Goal: Transaction & Acquisition: Purchase product/service

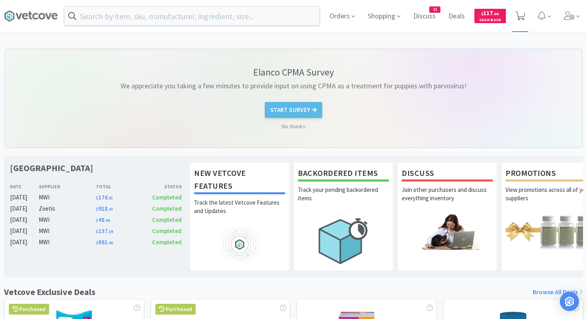
click at [479, 18] on icon at bounding box center [521, 16] width 10 height 9
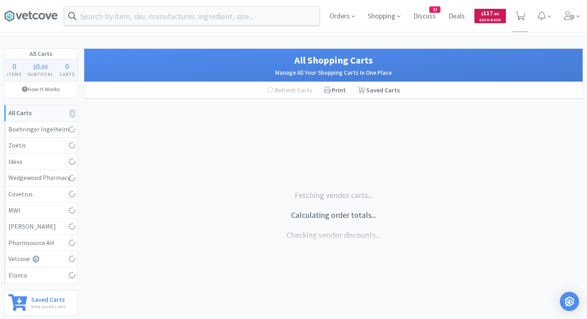
select select "25"
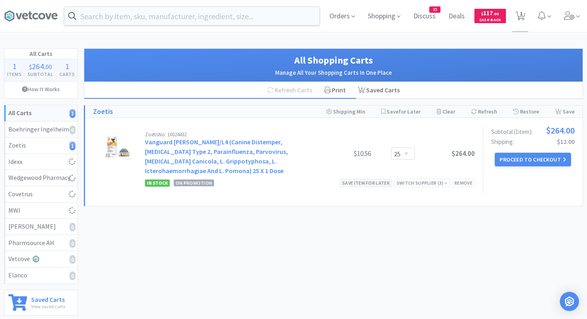
select select "3"
select select "6"
select select "2"
select select "1"
select select "6"
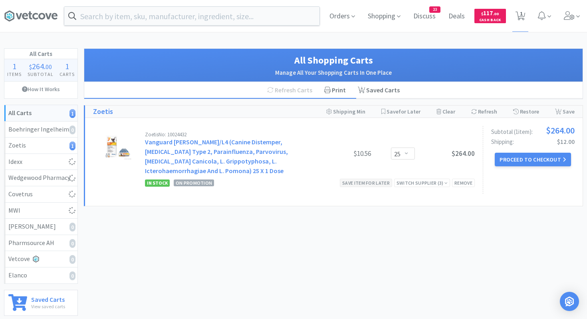
select select "2"
select select "1"
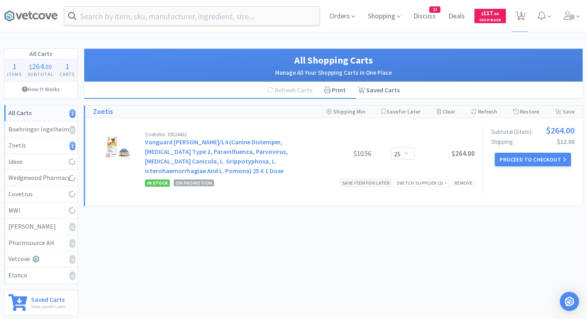
select select "1"
select select "2"
select select "6"
select select "50"
select select "2"
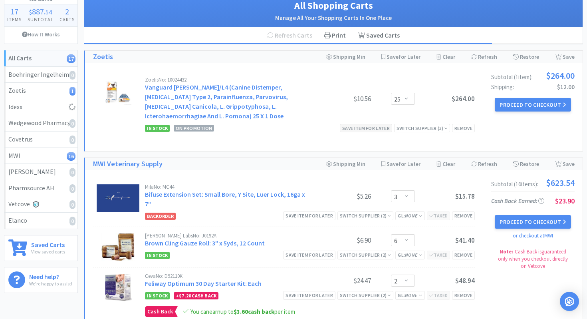
scroll to position [58, 0]
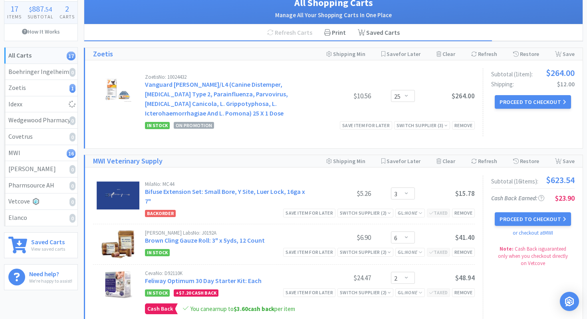
select select "1"
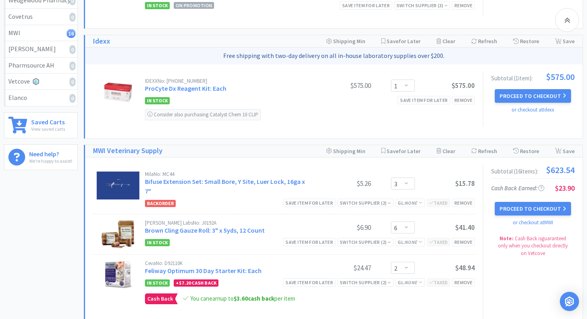
scroll to position [180, 0]
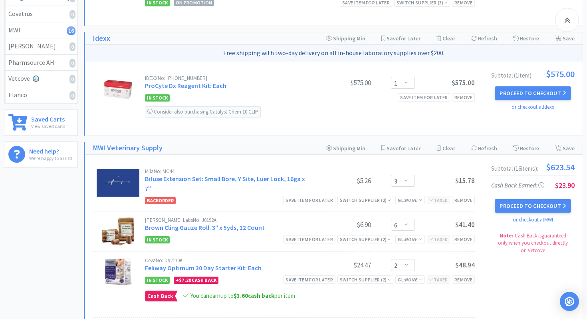
click at [245, 195] on div "Backorder Save item for later Switch Supplier ( 2 ) GL: None Taxed Remove" at bounding box center [310, 200] width 330 height 10
click at [245, 177] on link "Bifuse Extension Set: Small Bore, Y Site, Luer Lock, 16ga x 7"" at bounding box center [225, 184] width 160 height 18
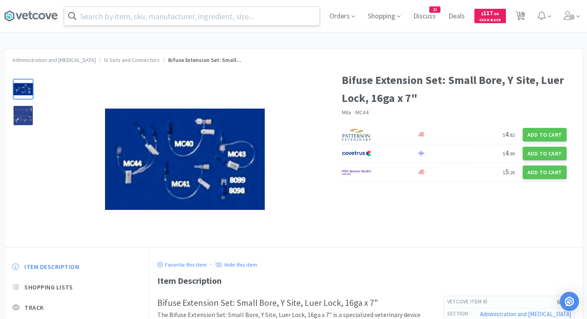
click at [260, 17] on input "text" at bounding box center [191, 16] width 255 height 18
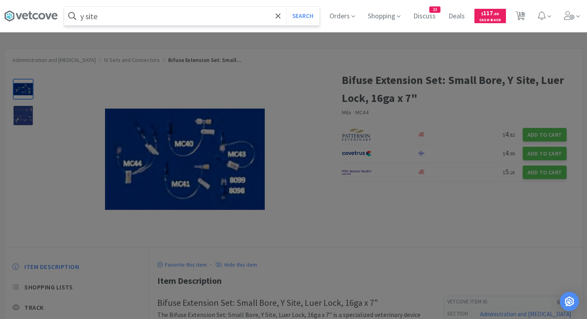
type input "y site"
click at [286, 7] on button "Search" at bounding box center [302, 16] width 33 height 18
select select "3"
select select "6"
select select "2"
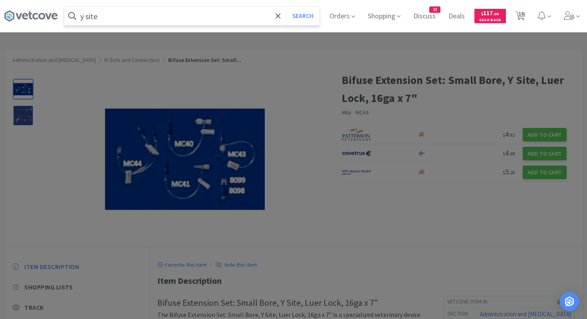
select select "1"
select select "6"
select select "2"
select select "1"
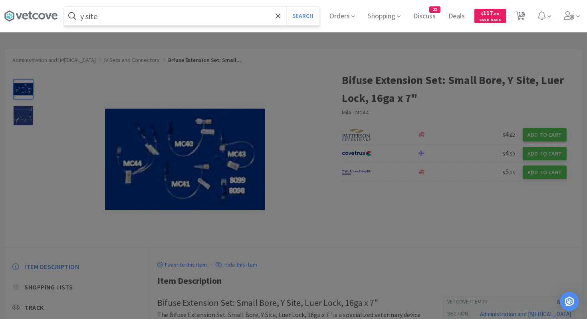
select select "1"
select select "2"
select select "6"
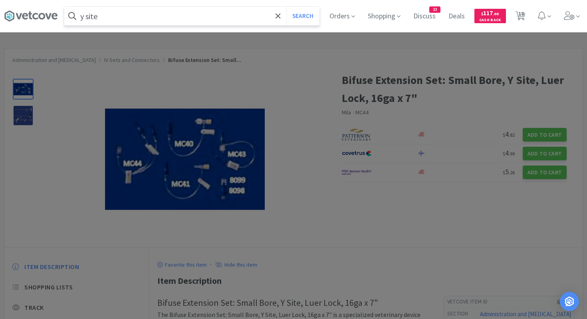
select select "50"
select select "2"
select select "1"
select select "25"
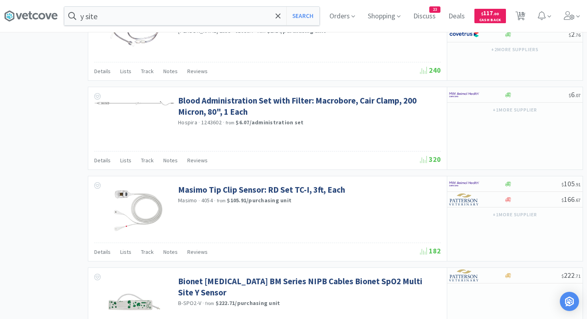
scroll to position [992, 0]
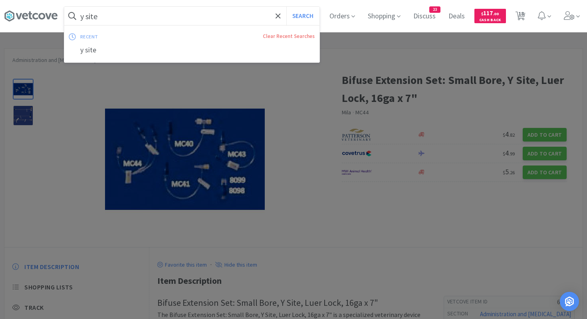
click at [260, 20] on input "y site" at bounding box center [191, 16] width 255 height 18
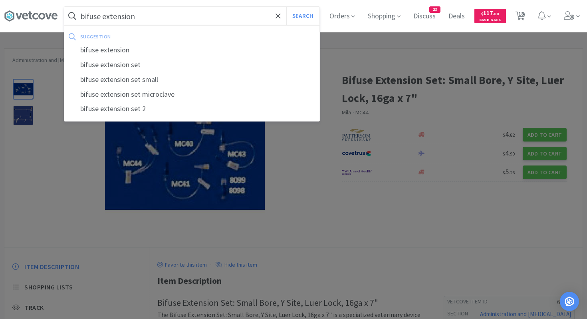
type input "bifuse extension"
click at [286, 7] on button "Search" at bounding box center [302, 16] width 33 height 18
select select "3"
select select "6"
select select "2"
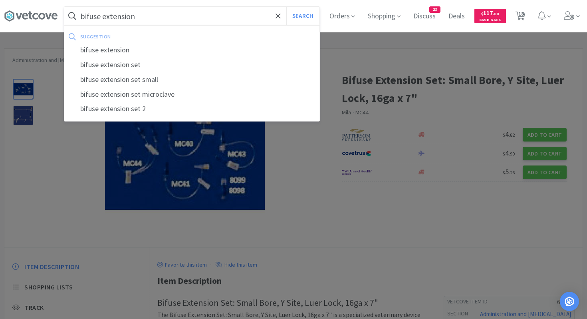
select select "1"
select select "6"
select select "2"
select select "1"
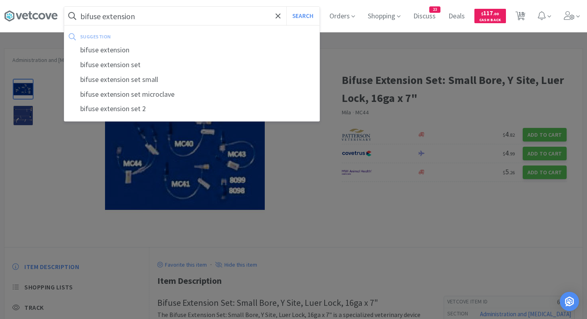
select select "1"
select select "2"
select select "6"
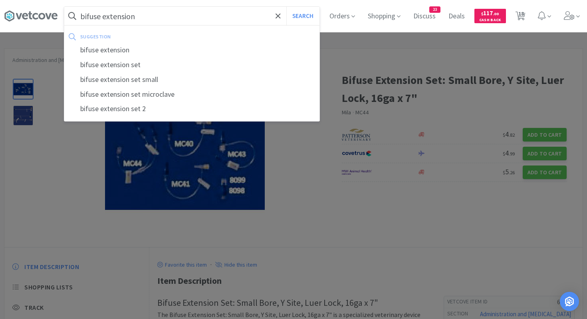
select select "50"
select select "2"
select select "1"
select select "25"
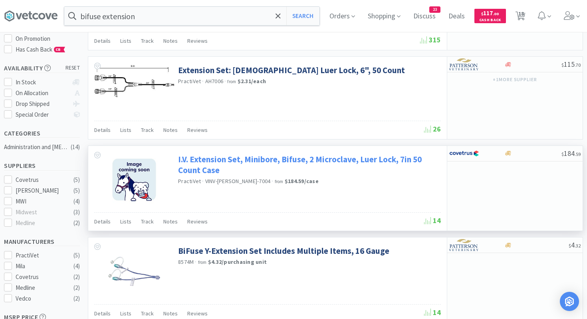
scroll to position [127, 0]
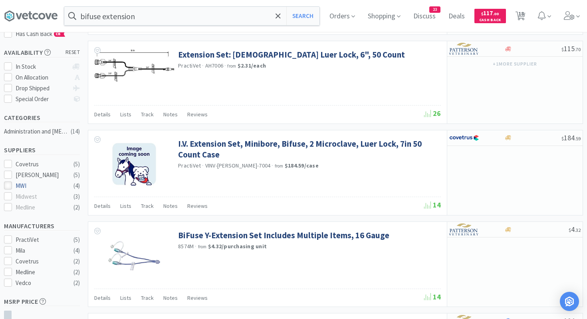
click at [10, 183] on icon at bounding box center [8, 186] width 6 height 6
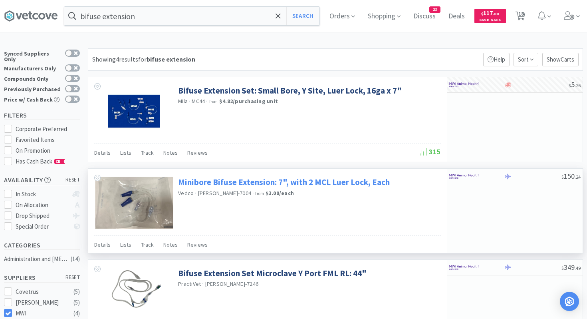
click at [224, 178] on link "Minibore Bifuse Extension: 7", with 2 MCL Luer Lock, Each" at bounding box center [284, 182] width 212 height 11
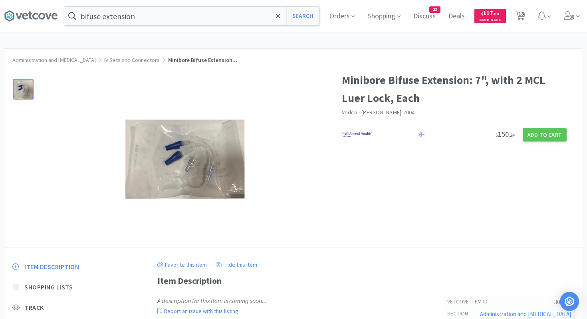
click at [162, 149] on img at bounding box center [185, 158] width 120 height 79
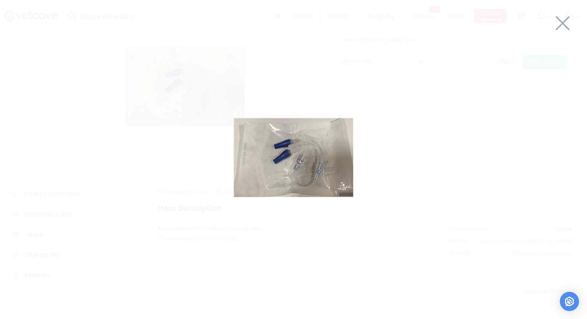
scroll to position [78, 0]
click at [479, 22] on icon at bounding box center [563, 23] width 14 height 14
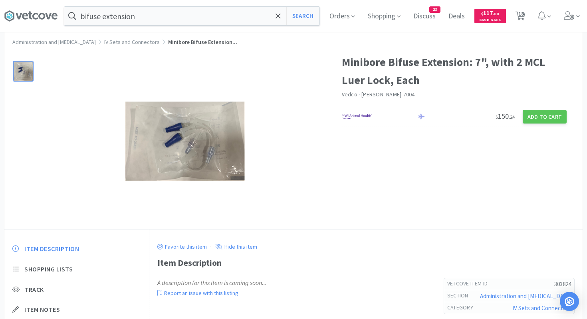
scroll to position [0, 0]
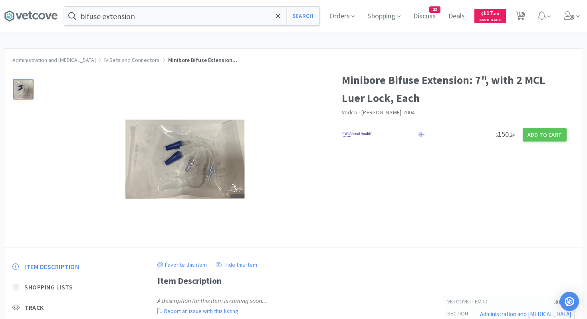
select select "3"
select select "6"
select select "2"
select select "1"
select select "6"
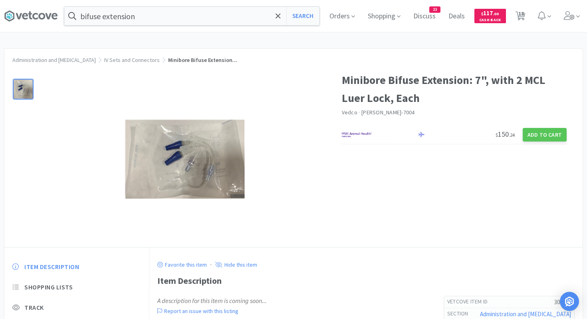
select select "2"
select select "1"
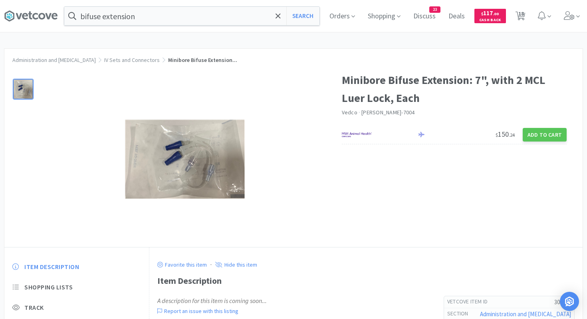
select select "1"
select select "2"
select select "6"
select select "50"
select select "2"
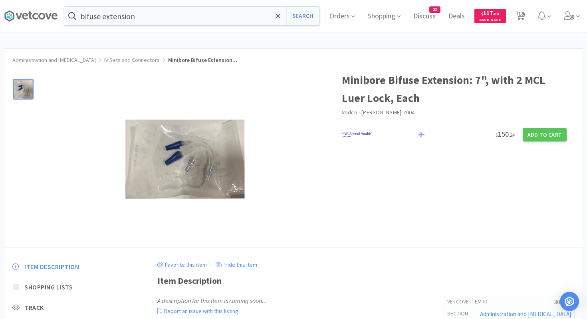
select select "1"
select select "25"
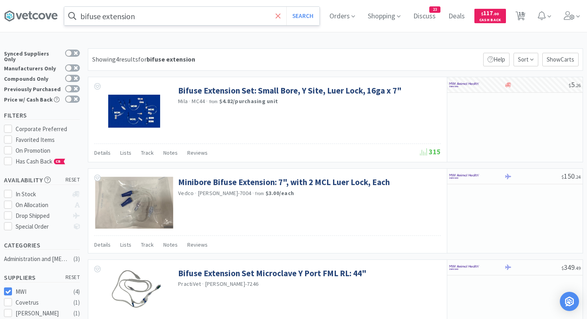
click at [278, 12] on icon at bounding box center [278, 16] width 5 height 8
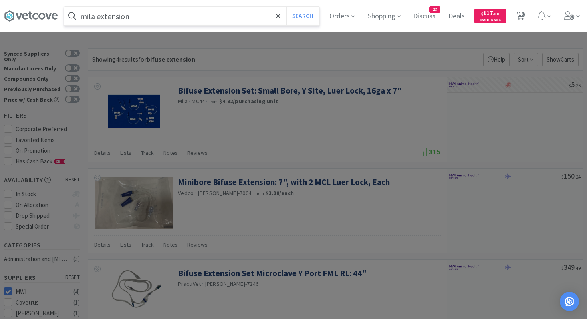
type input "mila extension"
click at [286, 7] on button "Search" at bounding box center [302, 16] width 33 height 18
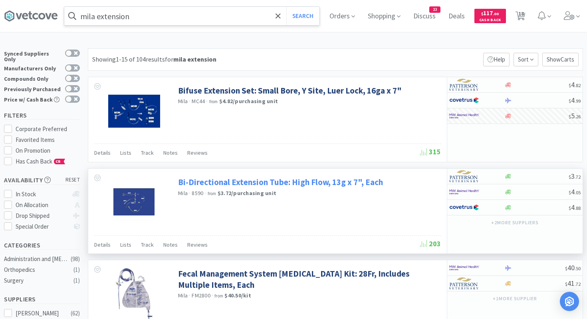
click at [265, 181] on link "Bi-Directional Extension Tube: High Flow, 13g x 7", Each" at bounding box center [280, 182] width 205 height 11
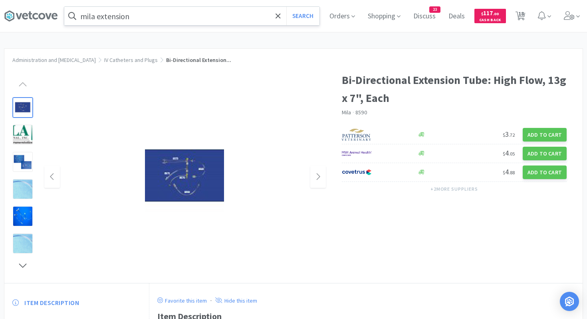
click at [185, 183] on img at bounding box center [185, 177] width 100 height 100
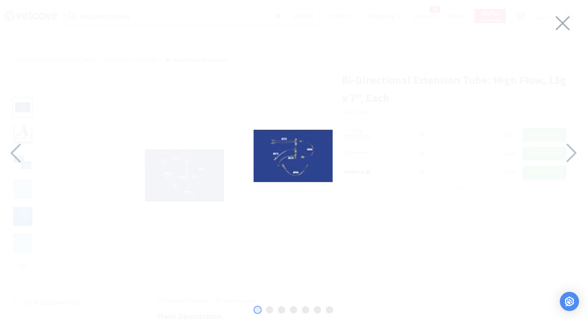
click at [410, 131] on div at bounding box center [293, 157] width 587 height 299
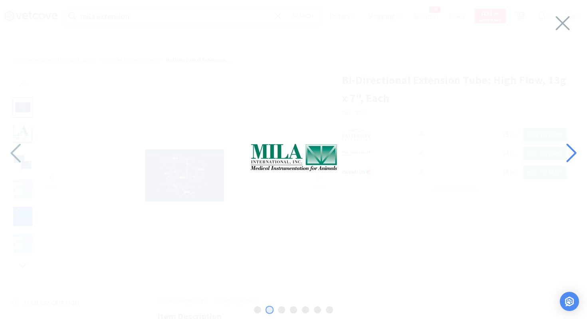
click at [479, 148] on icon at bounding box center [571, 153] width 10 height 19
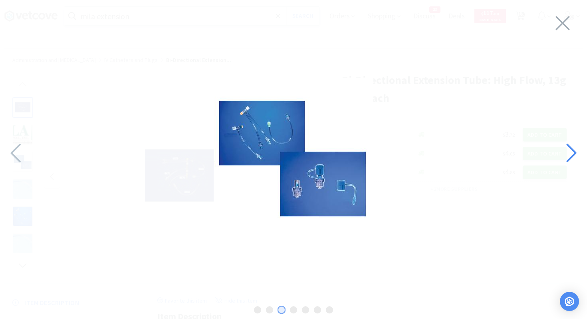
click at [479, 148] on icon at bounding box center [571, 153] width 10 height 19
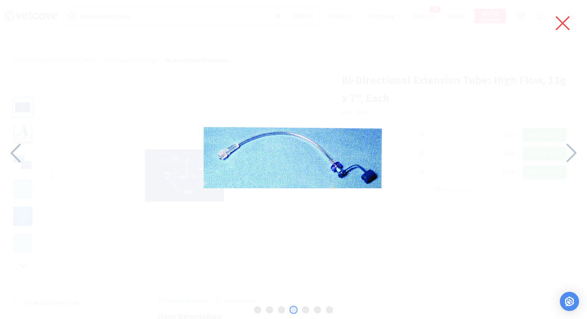
click at [479, 25] on icon at bounding box center [562, 23] width 17 height 22
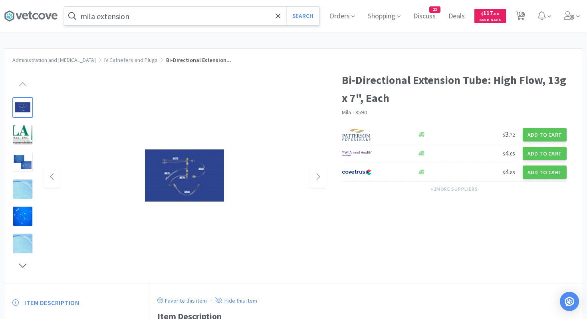
select select "3"
select select "6"
select select "2"
select select "1"
select select "6"
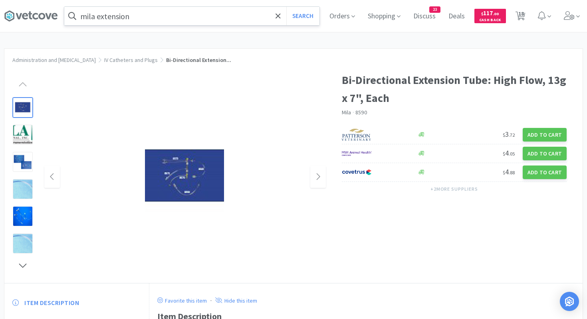
select select "2"
select select "1"
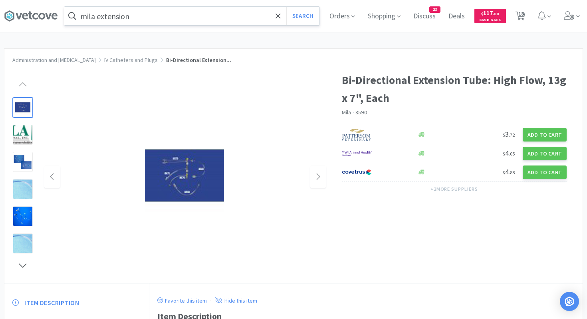
select select "1"
select select "2"
select select "6"
select select "50"
select select "2"
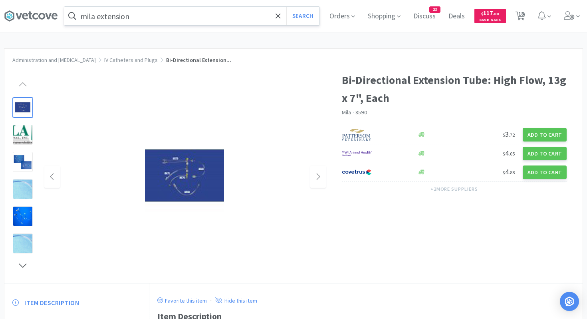
select select "1"
select select "25"
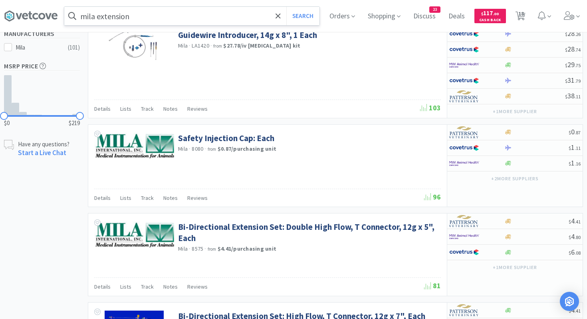
scroll to position [341, 0]
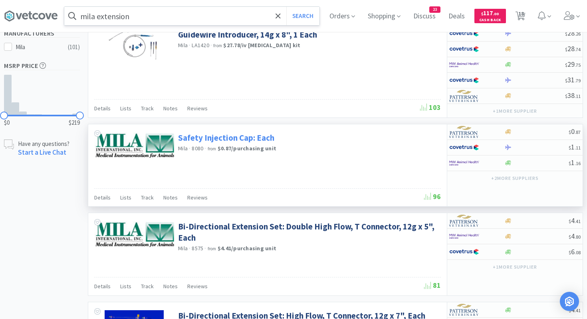
click at [189, 142] on link "Safety Injection Cap: Each" at bounding box center [226, 137] width 96 height 11
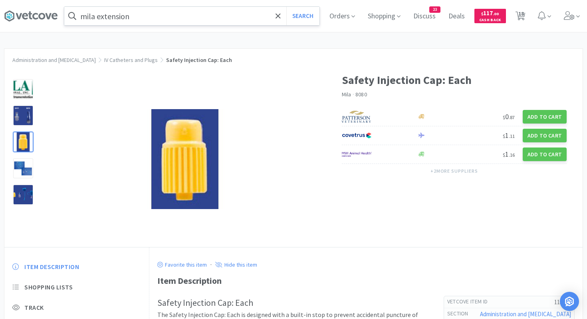
click at [28, 142] on div at bounding box center [23, 142] width 20 height 20
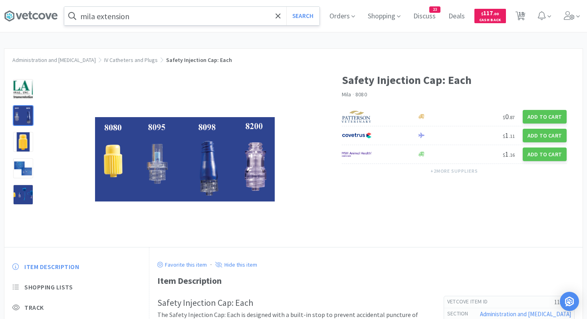
click at [24, 120] on div at bounding box center [23, 115] width 20 height 20
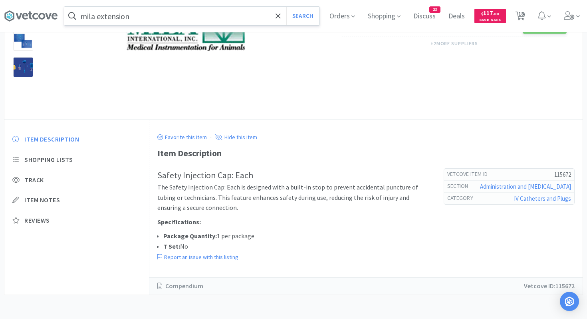
select select "3"
select select "6"
select select "2"
select select "1"
select select "6"
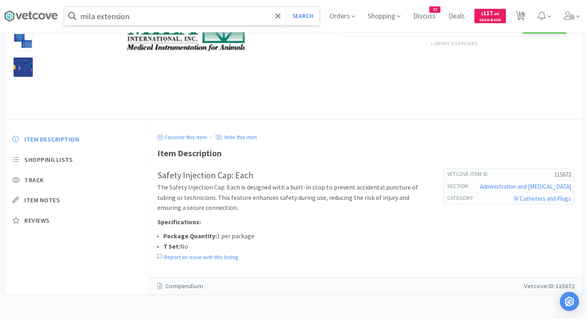
select select "2"
select select "1"
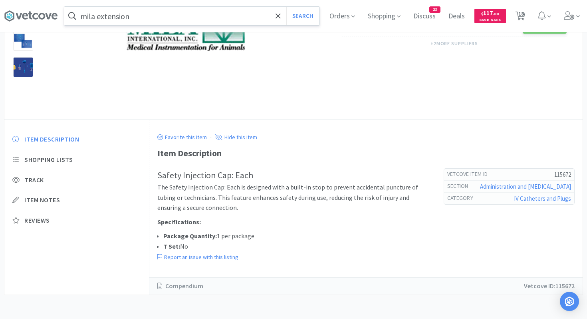
select select "1"
select select "2"
select select "6"
select select "50"
select select "2"
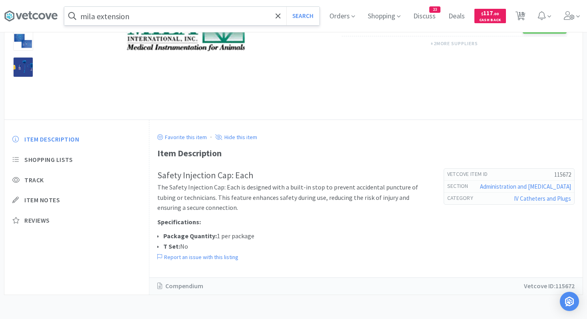
select select "1"
select select "25"
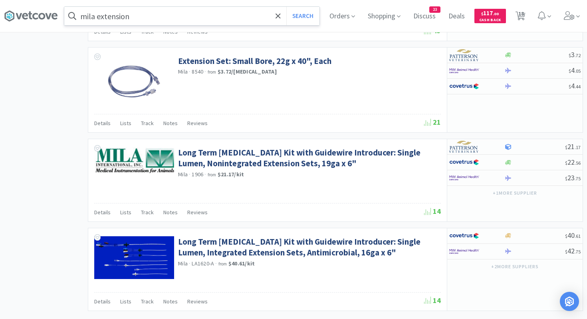
scroll to position [1209, 0]
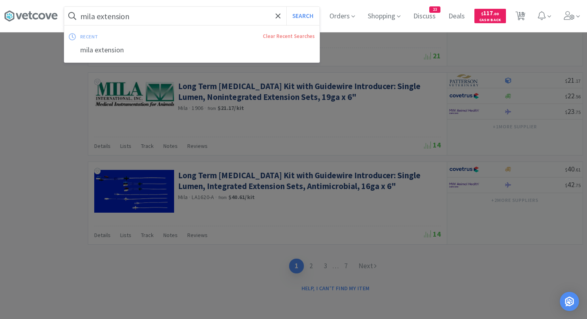
click at [142, 13] on input "mila extension" at bounding box center [191, 16] width 255 height 18
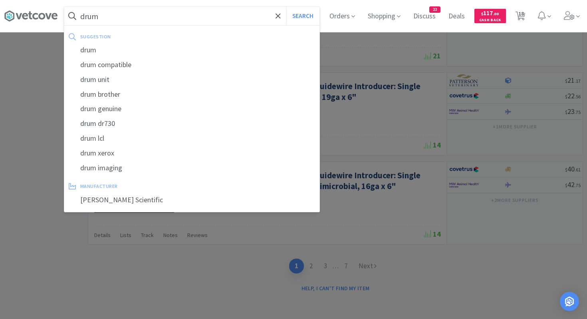
type input "drum"
click at [286, 7] on button "Search" at bounding box center [302, 16] width 33 height 18
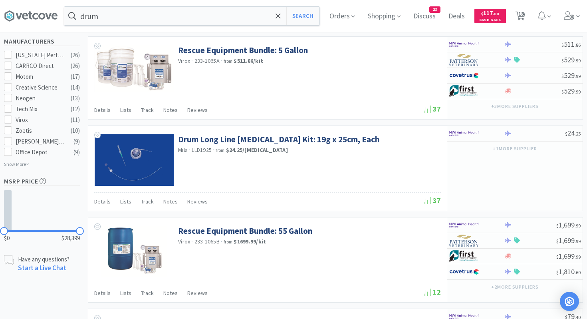
scroll to position [466, 0]
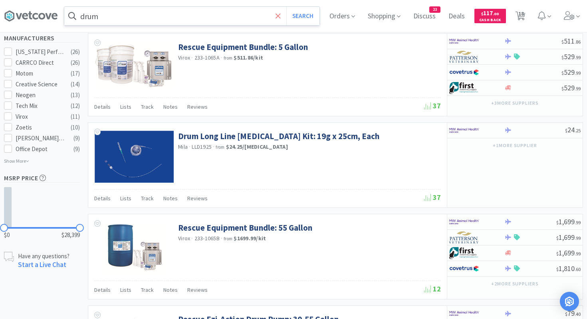
click at [277, 15] on icon at bounding box center [278, 15] width 5 height 5
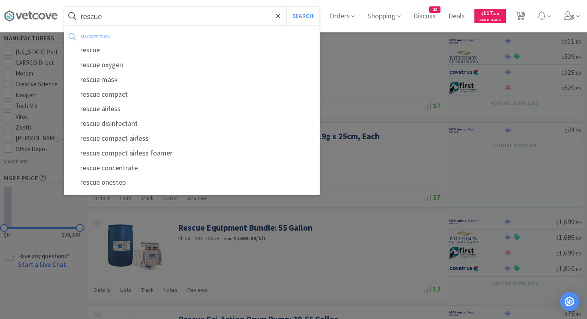
type input "rescue"
click at [286, 7] on button "Search" at bounding box center [302, 16] width 33 height 18
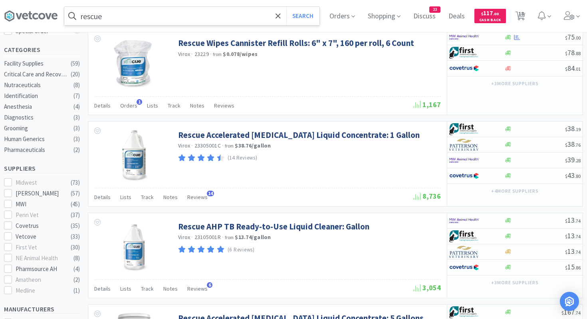
scroll to position [207, 0]
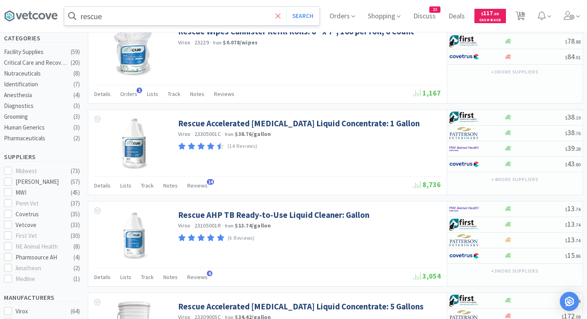
click at [279, 16] on icon at bounding box center [278, 16] width 5 height 8
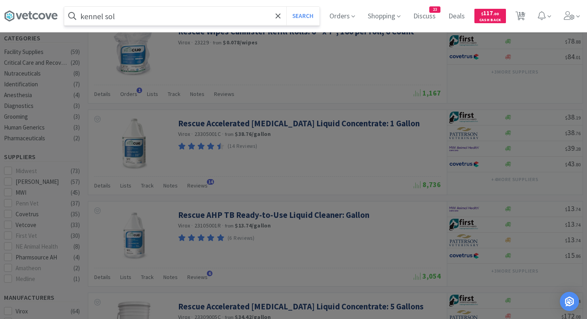
type input "kennel sol"
click at [286, 7] on button "Search" at bounding box center [302, 16] width 33 height 18
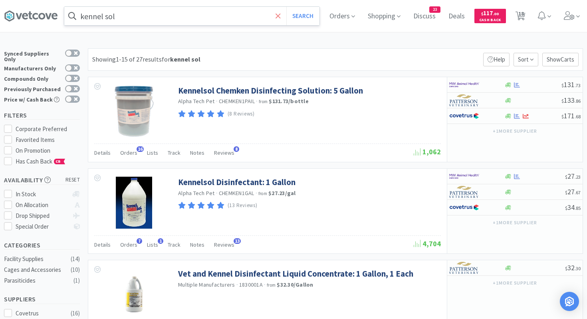
click at [276, 18] on icon at bounding box center [278, 15] width 5 height 5
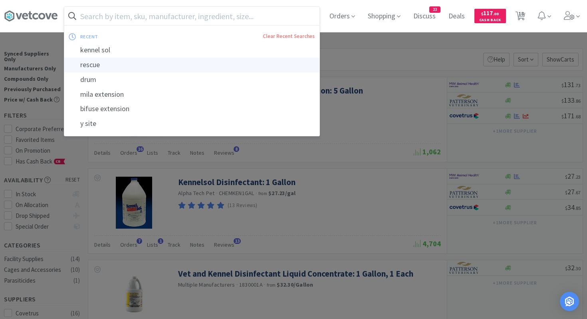
click at [116, 65] on div "rescue" at bounding box center [191, 65] width 255 height 15
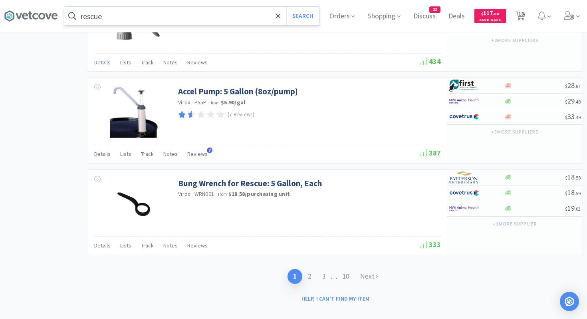
scroll to position [1262, 0]
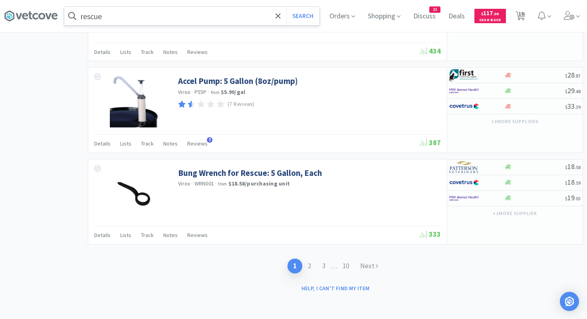
click at [174, 18] on input "rescue" at bounding box center [191, 16] width 255 height 18
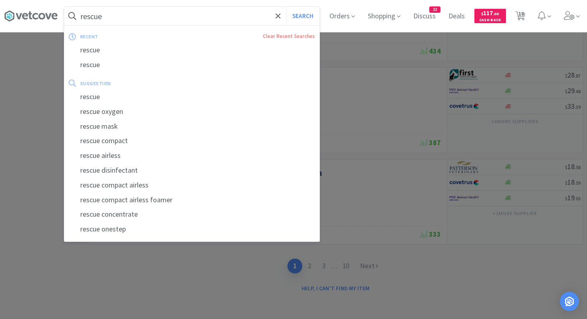
click at [174, 18] on input "rescue" at bounding box center [191, 16] width 255 height 18
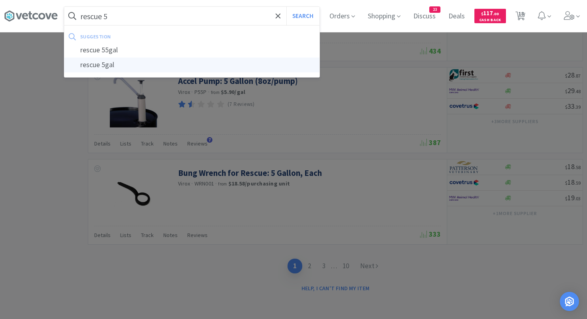
click at [122, 65] on div "rescue 5gal" at bounding box center [191, 65] width 255 height 15
type input "rescue 5gal"
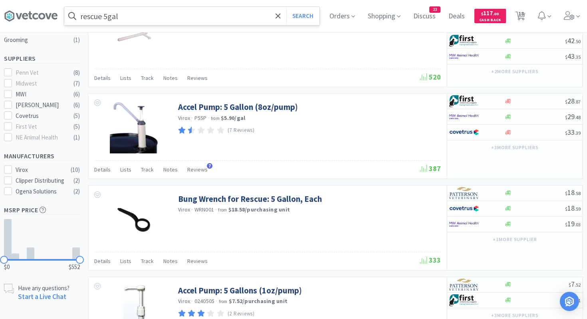
scroll to position [140, 0]
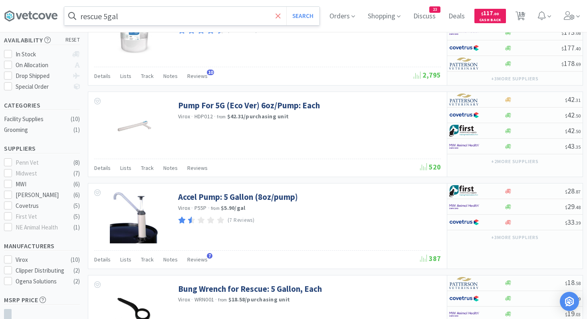
click at [281, 15] on span at bounding box center [278, 16] width 9 height 17
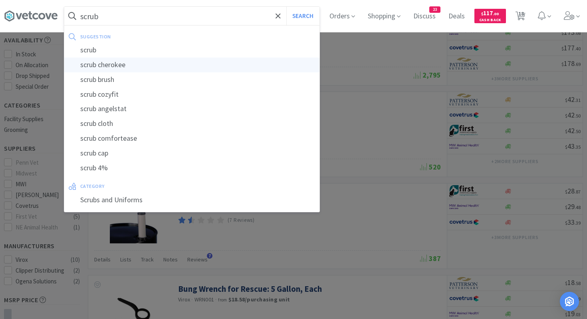
type input "scrub"
click at [286, 7] on button "Search" at bounding box center [302, 16] width 33 height 18
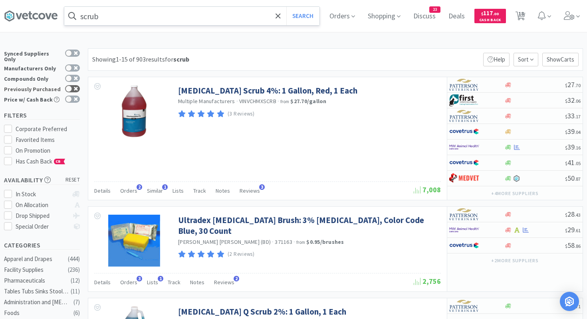
click at [74, 87] on icon at bounding box center [76, 89] width 4 height 4
checkbox input "true"
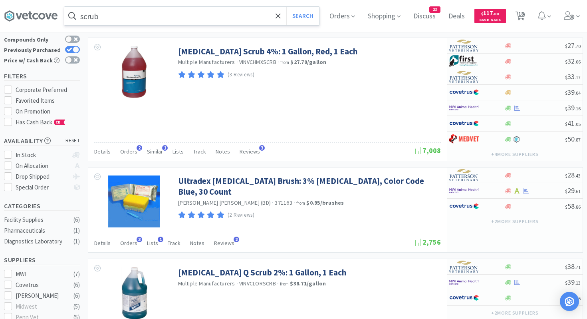
scroll to position [32, 0]
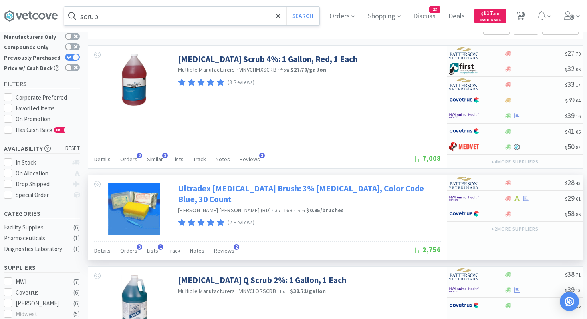
click at [236, 189] on link "Ultradex [MEDICAL_DATA] Brush: 3% [MEDICAL_DATA], Color Code Blue, 30 Count" at bounding box center [308, 194] width 261 height 22
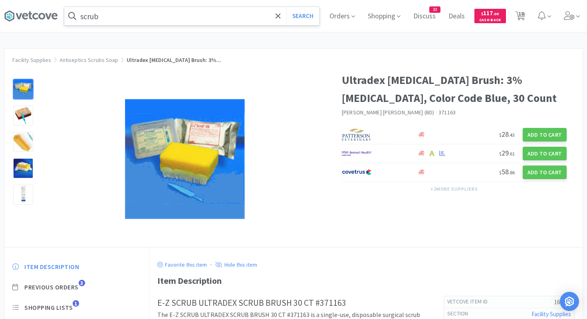
select select "3"
select select "6"
select select "2"
select select "1"
select select "6"
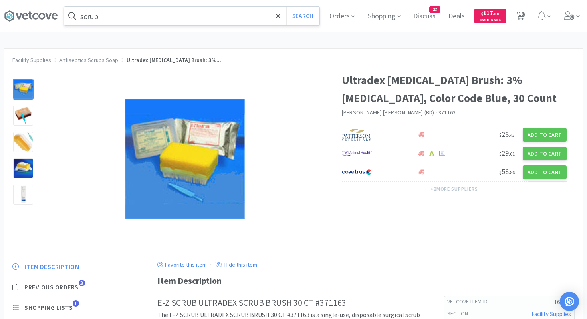
select select "2"
select select "1"
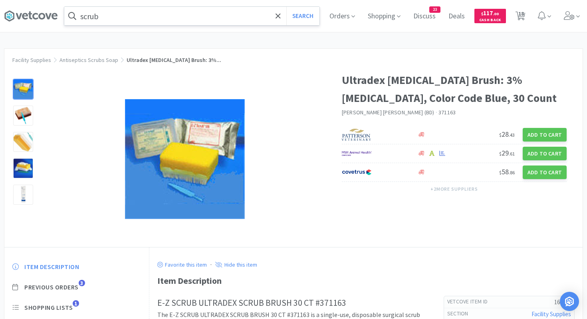
select select "1"
select select "2"
select select "6"
select select "50"
select select "2"
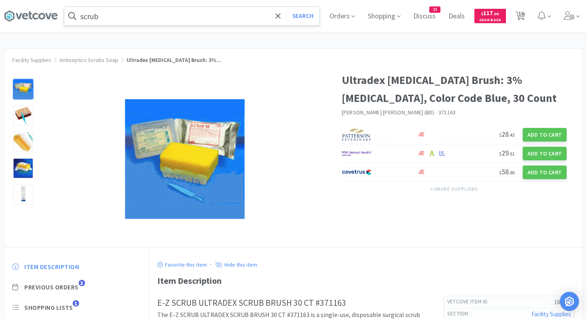
select select "1"
select select "25"
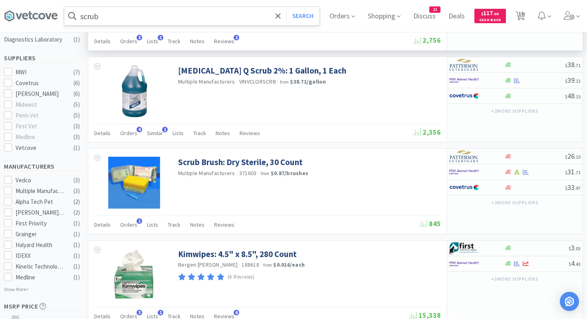
scroll to position [265, 0]
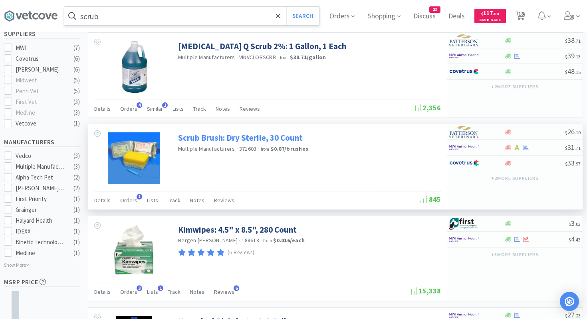
click at [228, 138] on link "Scrub Brush: Dry Sterile, 30 Count" at bounding box center [240, 137] width 125 height 11
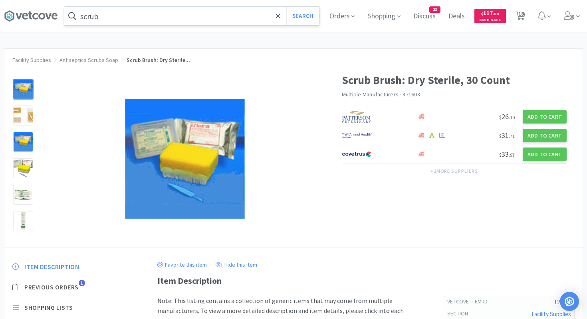
select select "3"
select select "6"
select select "2"
select select "1"
select select "6"
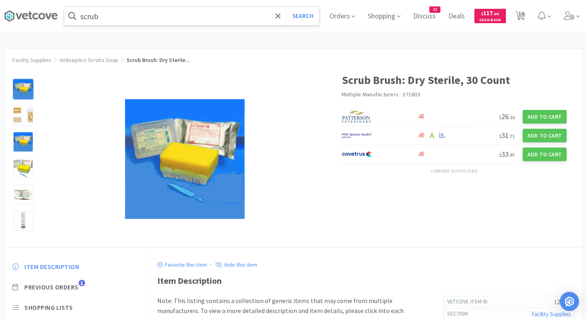
select select "2"
select select "1"
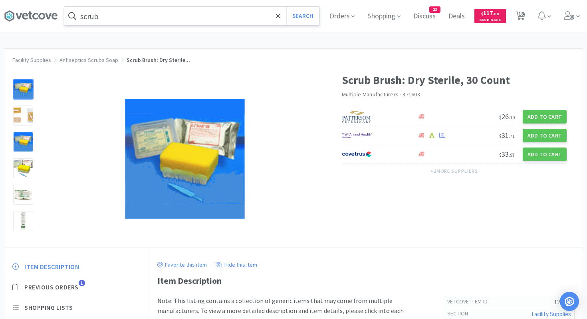
select select "1"
select select "2"
select select "6"
select select "50"
select select "2"
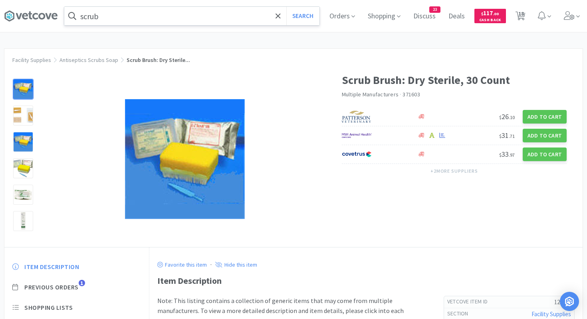
select select "1"
select select "25"
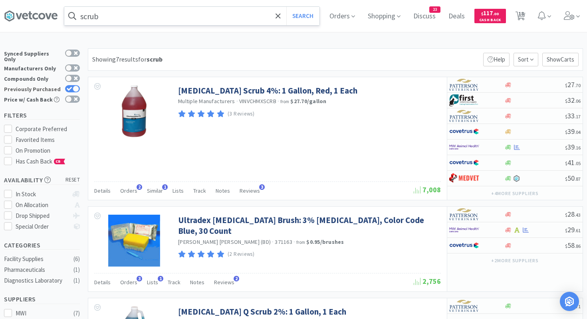
click at [73, 85] on div at bounding box center [72, 88] width 15 height 7
checkbox input "false"
click at [114, 15] on input "scrub" at bounding box center [191, 16] width 255 height 18
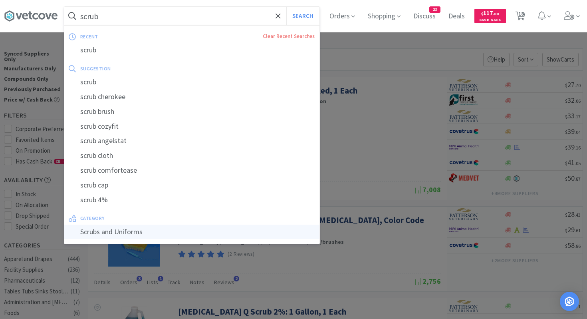
click at [118, 227] on div "Scrubs and Uniforms" at bounding box center [191, 231] width 255 height 15
type input "Scrubs and Uniforms"
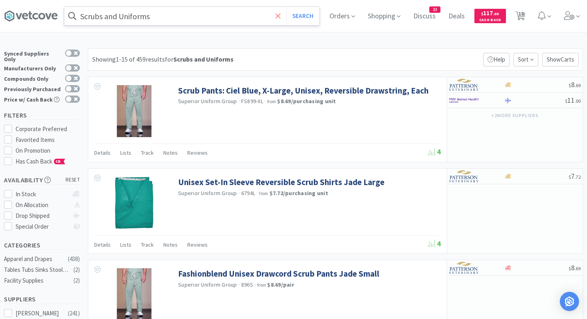
click at [276, 19] on icon at bounding box center [278, 16] width 5 height 8
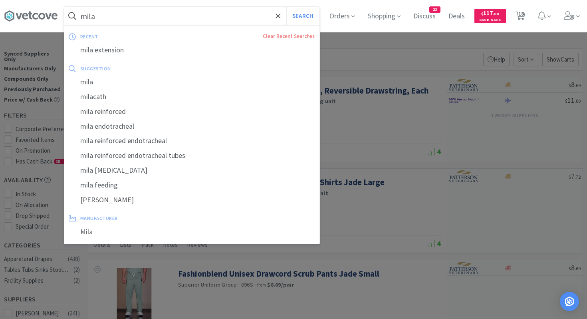
type input "mila"
click at [286, 7] on button "Search" at bounding box center [302, 16] width 33 height 18
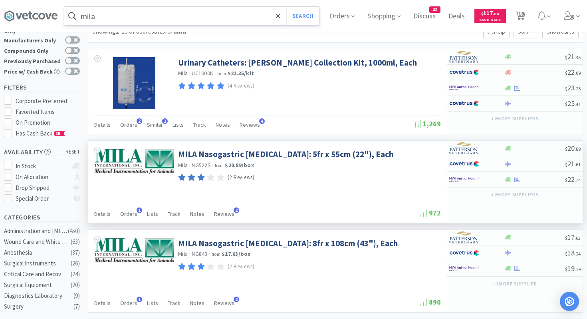
scroll to position [30, 0]
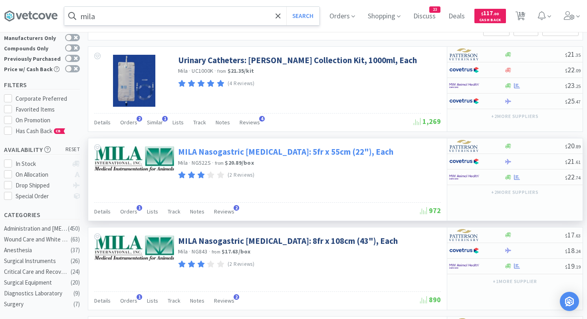
click at [292, 151] on link "MILA Nasogastric [MEDICAL_DATA]: 5fr x 55cm (22"), Each" at bounding box center [285, 151] width 215 height 11
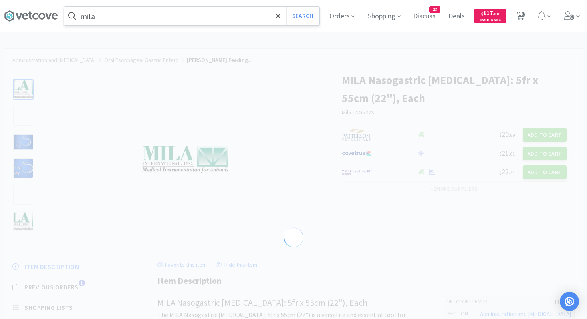
select select "111240"
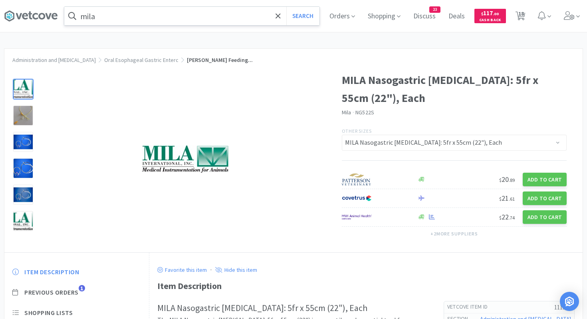
select select "3"
select select "6"
select select "2"
select select "1"
select select "6"
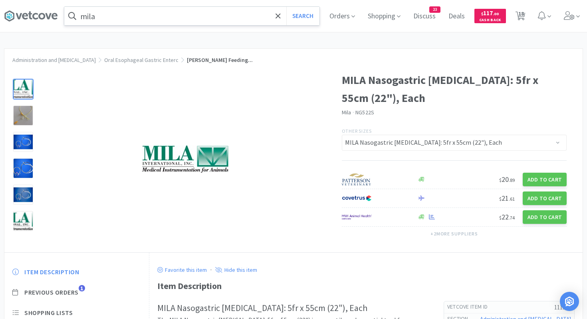
select select "2"
select select "1"
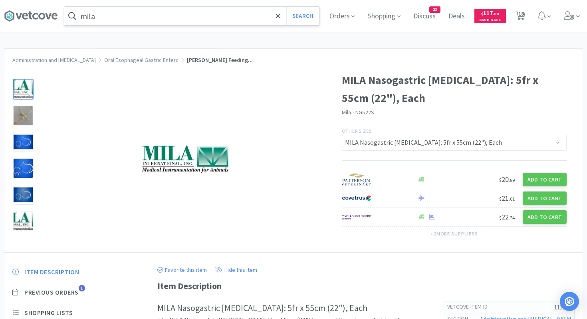
select select "1"
select select "2"
select select "6"
select select "50"
select select "2"
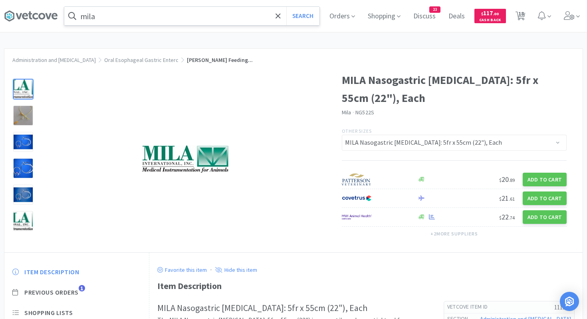
select select "1"
select select "25"
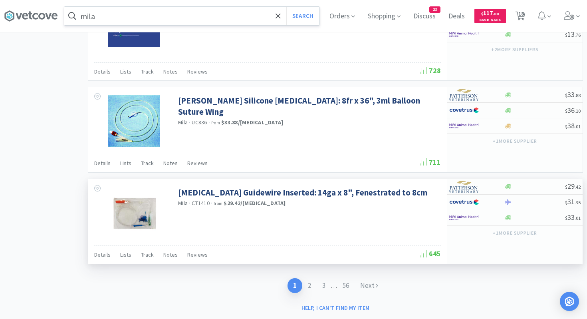
scroll to position [1187, 0]
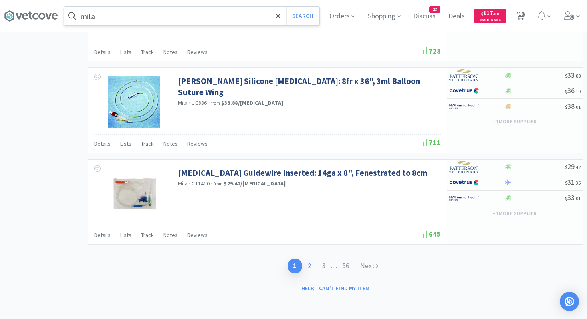
click at [311, 265] on link "2" at bounding box center [309, 265] width 14 height 15
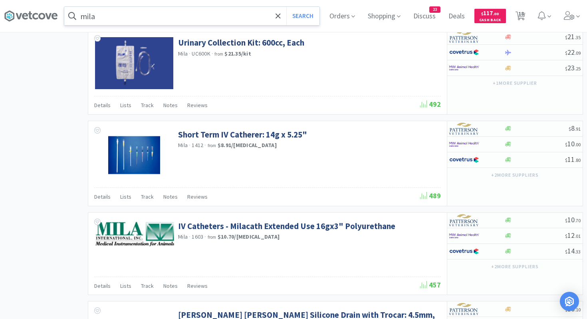
scroll to position [691, 0]
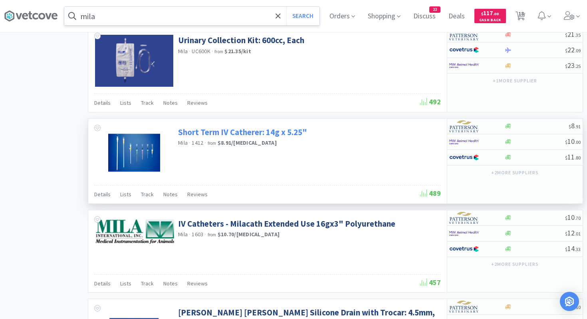
click at [255, 133] on link "Short Term IV Catherer: 14g x 5.25"" at bounding box center [242, 132] width 129 height 11
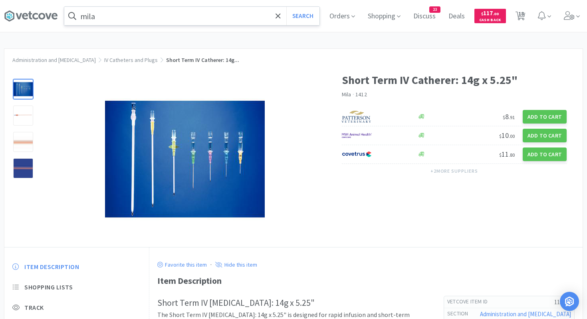
select select "3"
select select "6"
select select "2"
select select "1"
select select "6"
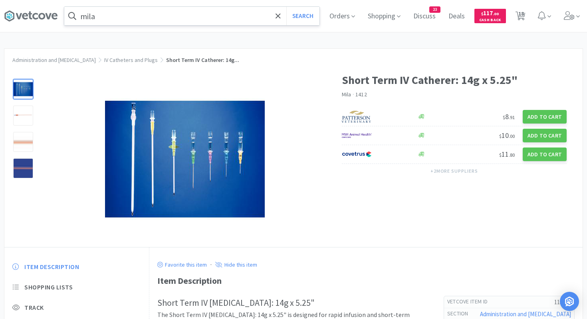
select select "2"
select select "1"
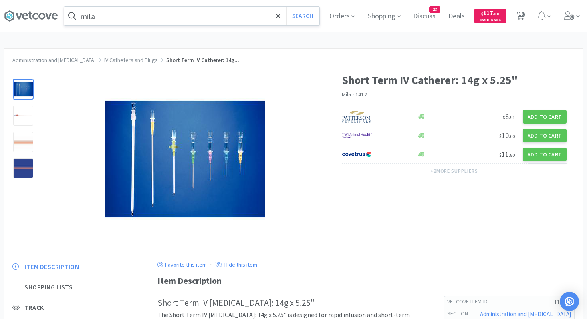
select select "1"
select select "2"
select select "6"
select select "50"
select select "2"
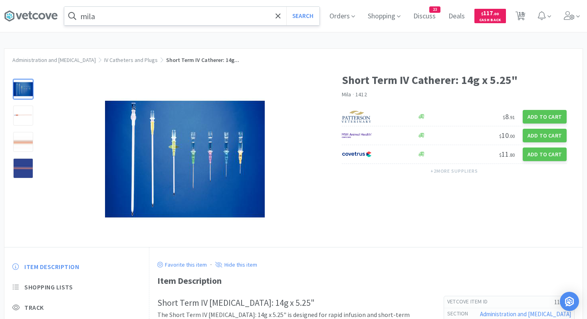
select select "1"
select select "25"
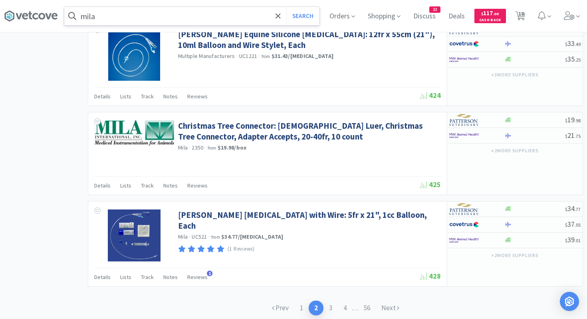
scroll to position [1155, 0]
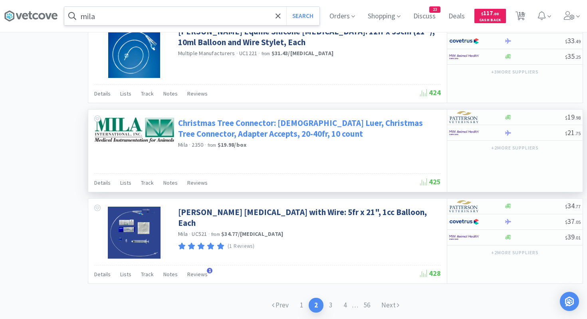
click at [268, 135] on link "Christmas Tree Connector: [DEMOGRAPHIC_DATA] Luer, Christmas Tree Connector, Ad…" at bounding box center [308, 128] width 261 height 22
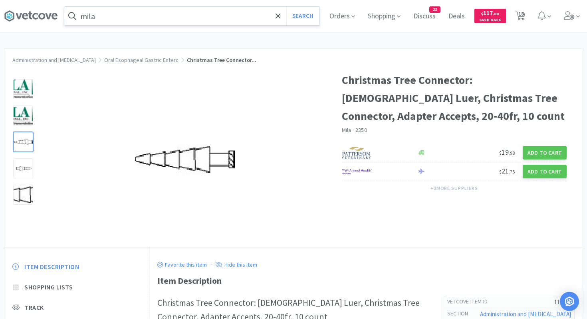
click at [28, 138] on div at bounding box center [23, 142] width 20 height 20
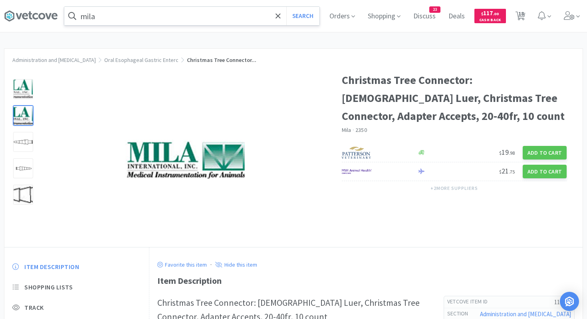
select select "3"
select select "6"
select select "2"
select select "1"
select select "6"
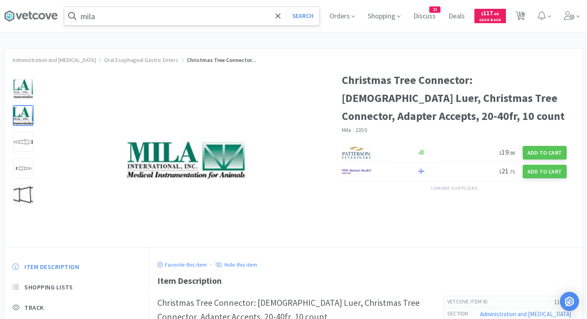
select select "2"
select select "1"
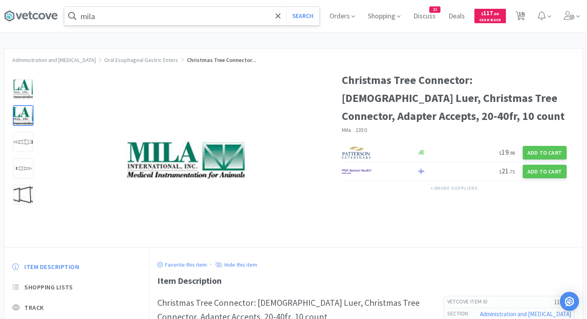
select select "1"
select select "2"
select select "6"
select select "50"
select select "2"
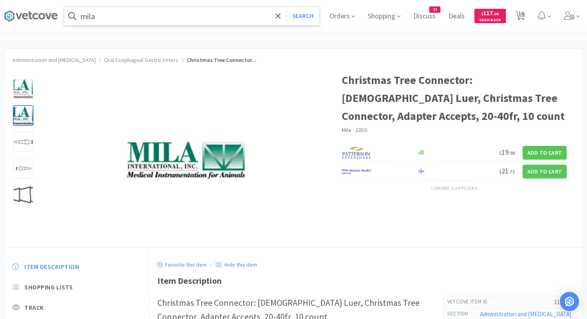
select select "1"
select select "25"
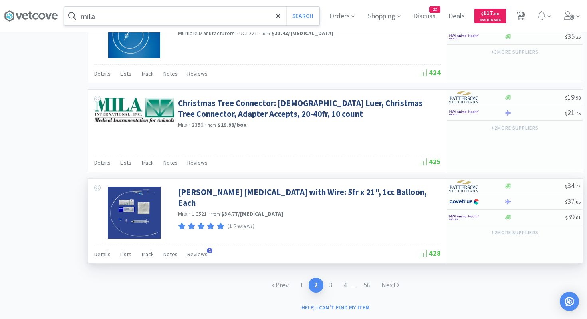
scroll to position [1177, 0]
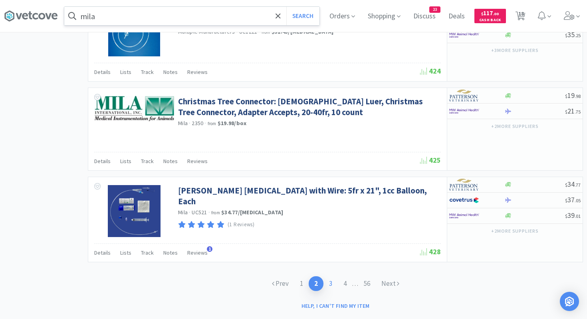
click at [331, 272] on link "3" at bounding box center [331, 283] width 14 height 15
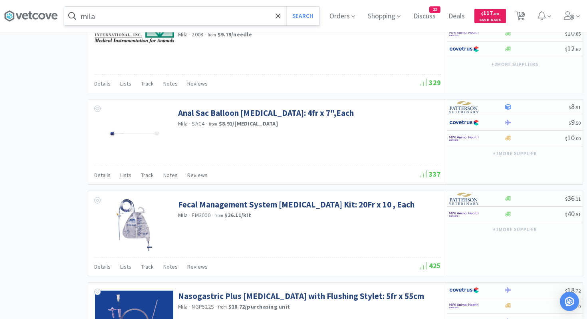
scroll to position [619, 0]
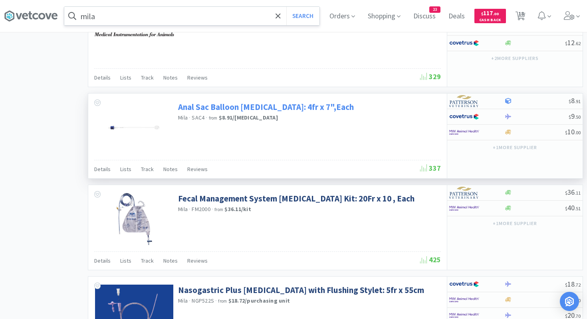
click at [286, 111] on link "Anal Sac Balloon [MEDICAL_DATA]: 4fr x 7",Each" at bounding box center [266, 106] width 176 height 11
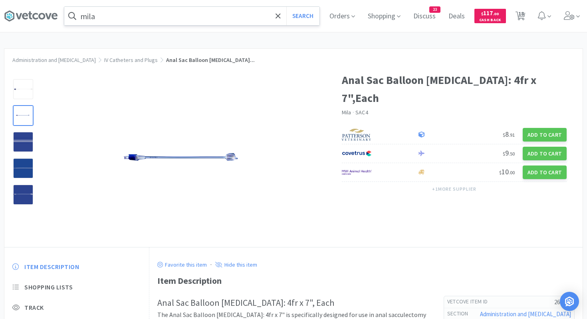
click at [24, 124] on div at bounding box center [23, 115] width 20 height 20
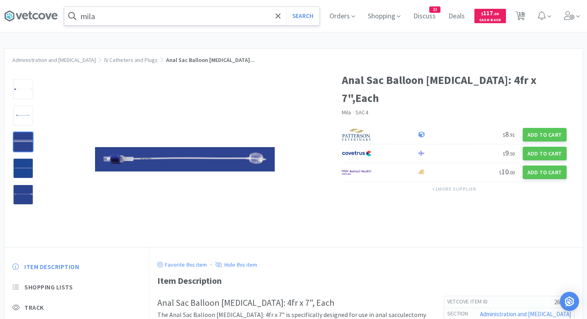
click at [24, 147] on div at bounding box center [23, 142] width 20 height 20
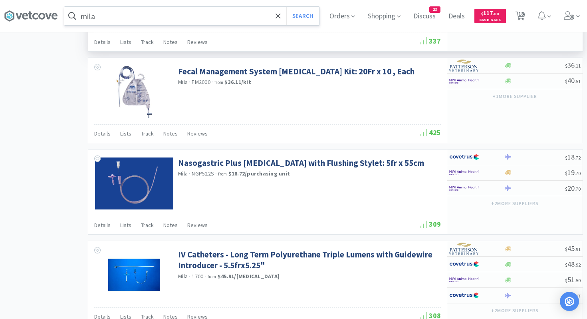
scroll to position [748, 0]
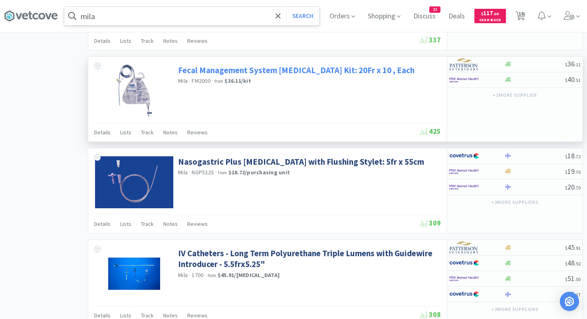
click at [283, 66] on link "Fecal Management System [MEDICAL_DATA] Kit: 20Fr x 10 , Each" at bounding box center [296, 70] width 236 height 11
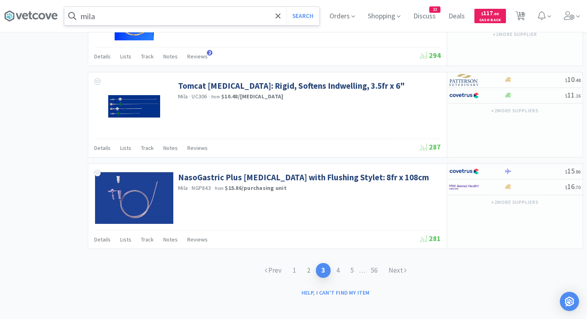
scroll to position [1194, 0]
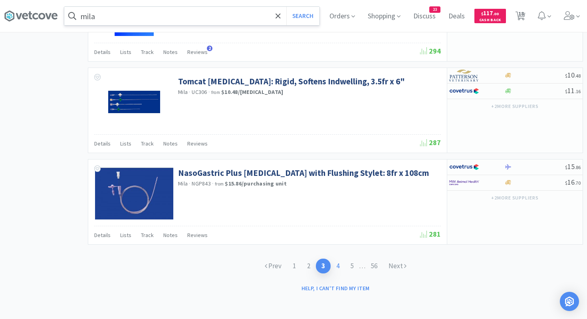
click at [337, 262] on link "4" at bounding box center [338, 265] width 14 height 15
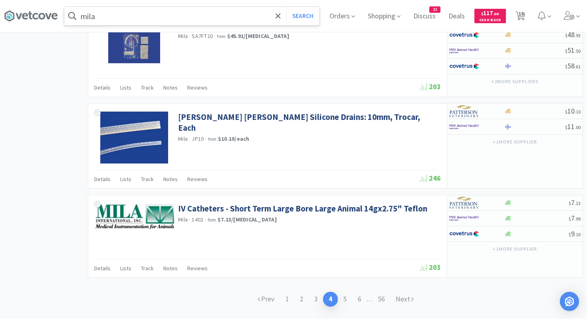
scroll to position [1194, 0]
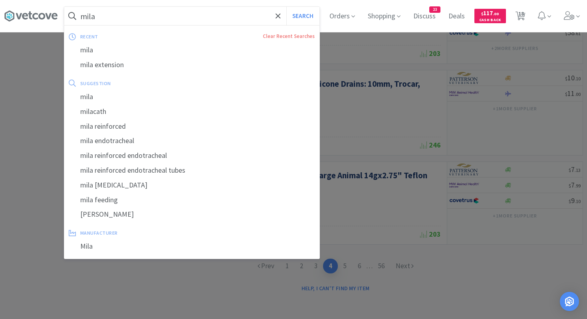
click at [246, 12] on input "mila" at bounding box center [191, 16] width 255 height 18
click at [280, 12] on span at bounding box center [278, 16] width 9 height 17
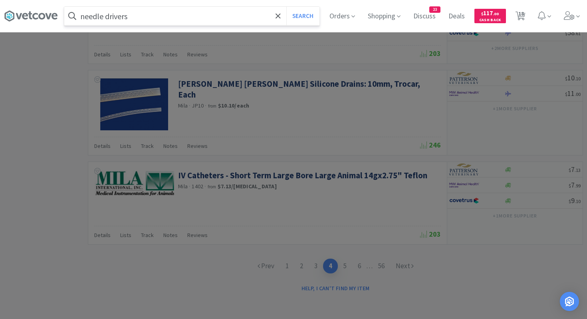
click at [286, 7] on button "Search" at bounding box center [302, 16] width 33 height 18
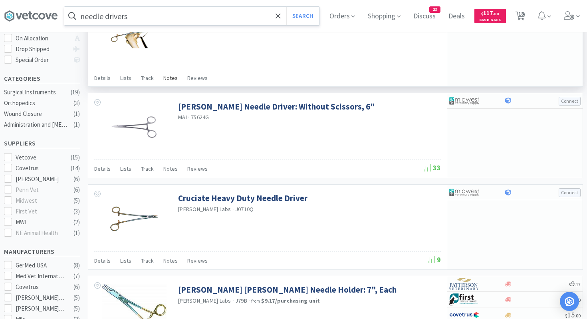
scroll to position [167, 0]
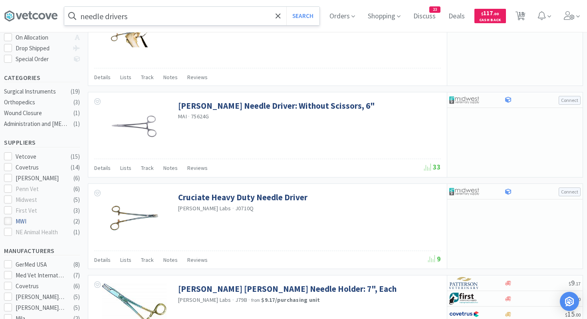
click at [8, 218] on icon at bounding box center [8, 221] width 6 height 6
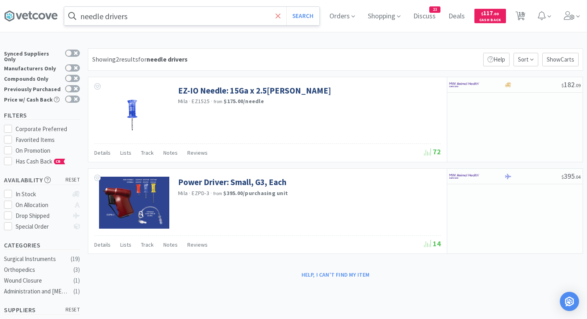
click at [279, 18] on icon at bounding box center [278, 16] width 5 height 8
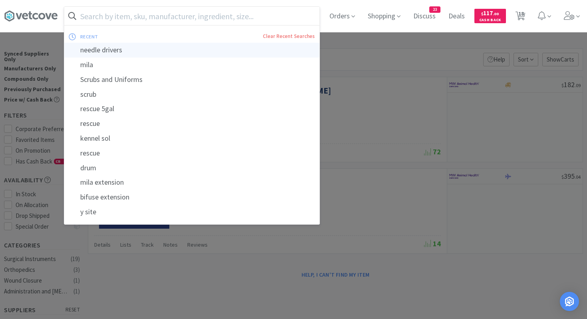
click at [96, 50] on div "needle drivers" at bounding box center [191, 50] width 255 height 15
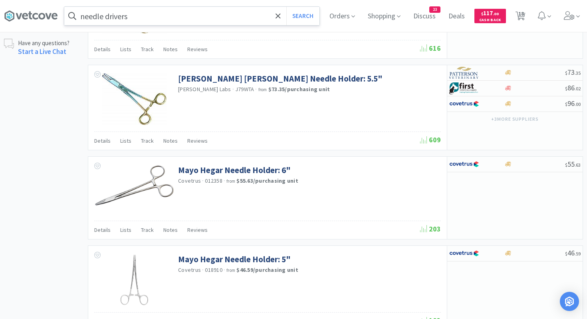
scroll to position [563, 0]
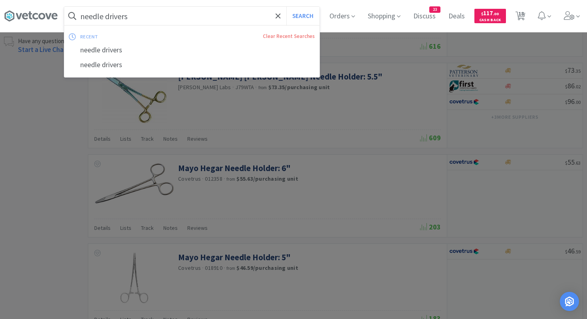
click at [155, 18] on input "needle drivers" at bounding box center [191, 16] width 255 height 18
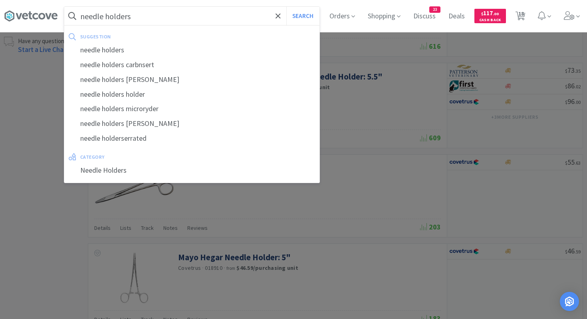
click at [286, 7] on button "Search" at bounding box center [302, 16] width 33 height 18
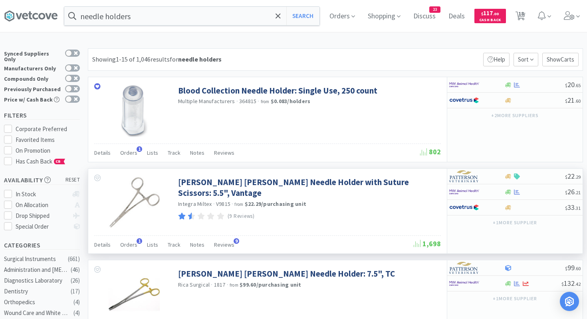
click at [216, 175] on div "[PERSON_NAME] [PERSON_NAME] Needle Holder with Suture Scissors: 5.5", Vantage I…" at bounding box center [308, 197] width 261 height 49
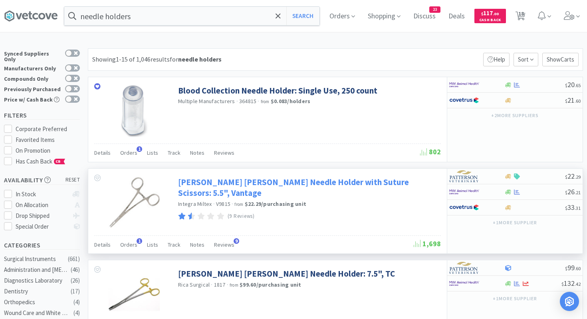
click at [218, 186] on link "[PERSON_NAME] [PERSON_NAME] Needle Holder with Suture Scissors: 5.5", Vantage" at bounding box center [308, 188] width 261 height 22
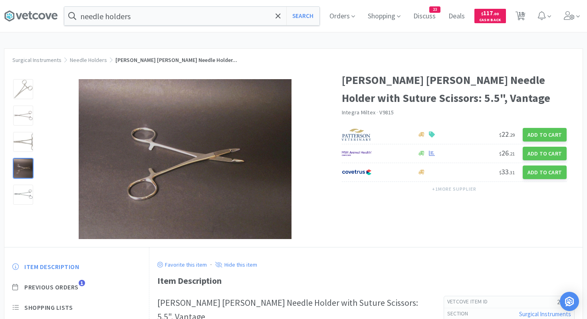
click at [21, 161] on div at bounding box center [23, 168] width 20 height 20
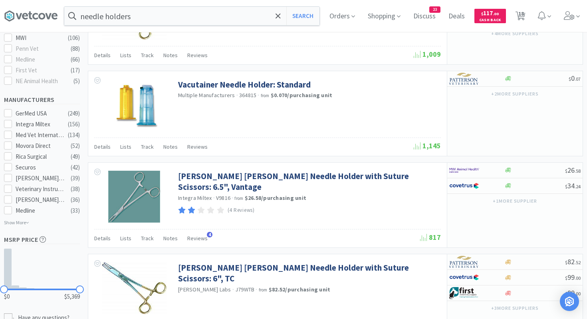
scroll to position [373, 0]
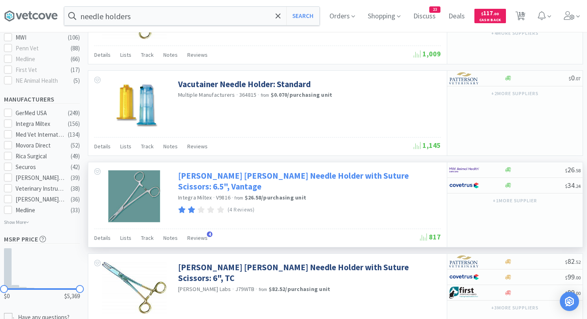
click at [293, 173] on link "[PERSON_NAME] [PERSON_NAME] Needle Holder with Suture Scissors: 6.5", Vantage" at bounding box center [308, 181] width 261 height 22
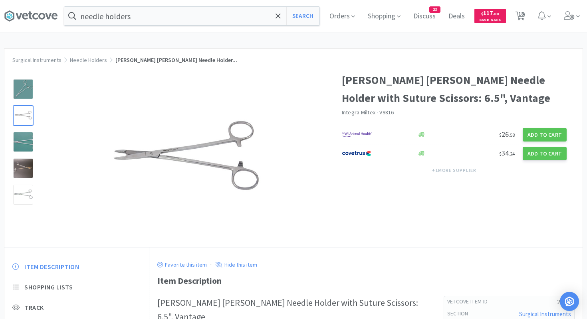
click at [25, 113] on div at bounding box center [23, 115] width 20 height 20
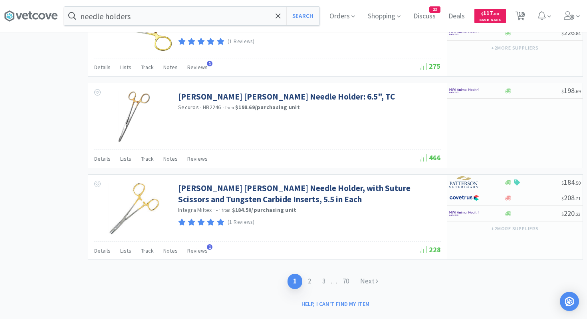
scroll to position [1185, 0]
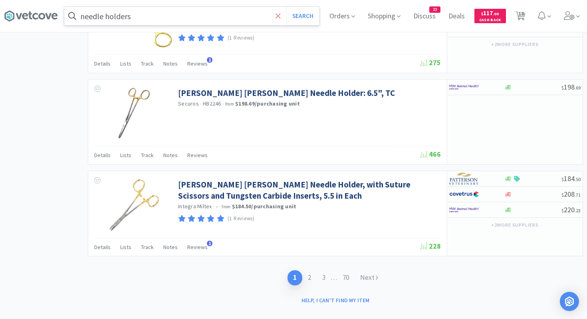
click at [278, 18] on icon at bounding box center [278, 16] width 5 height 8
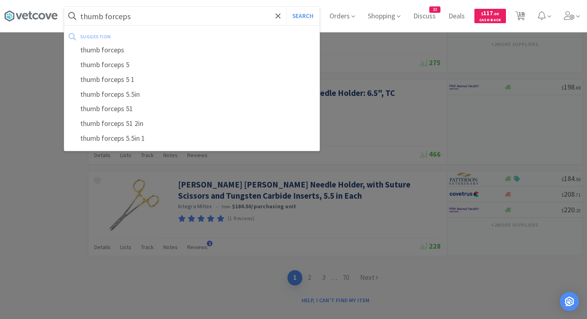
click at [286, 7] on button "Search" at bounding box center [302, 16] width 33 height 18
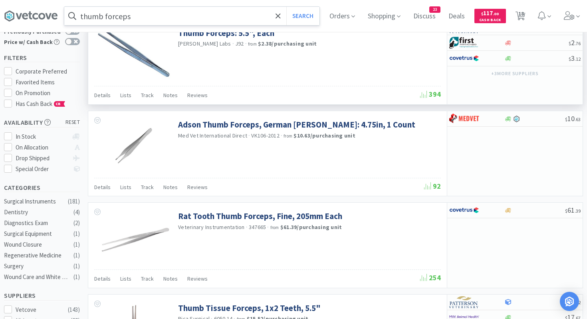
scroll to position [56, 0]
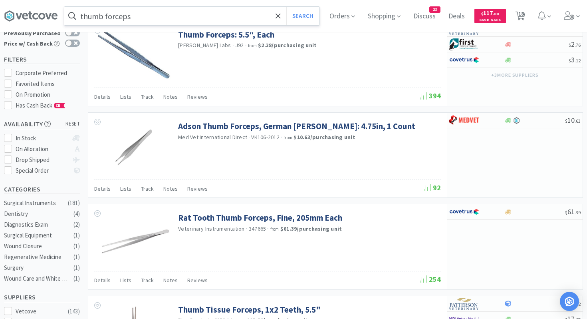
click at [80, 17] on input "thumb forceps" at bounding box center [191, 16] width 255 height 18
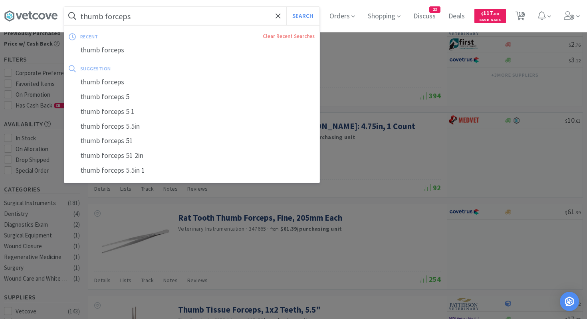
click at [81, 16] on input "thumb forceps" at bounding box center [191, 16] width 255 height 18
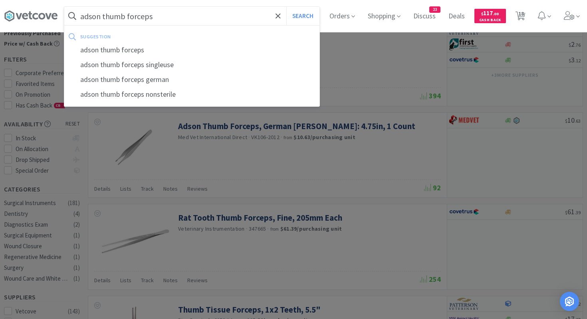
click at [286, 7] on button "Search" at bounding box center [302, 16] width 33 height 18
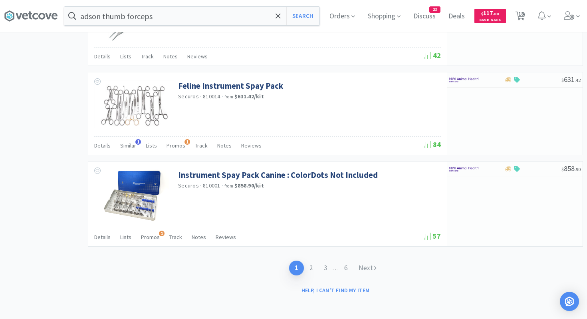
scroll to position [1191, 0]
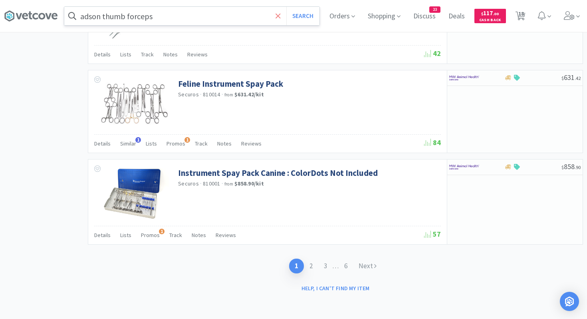
click at [278, 15] on icon at bounding box center [278, 16] width 5 height 8
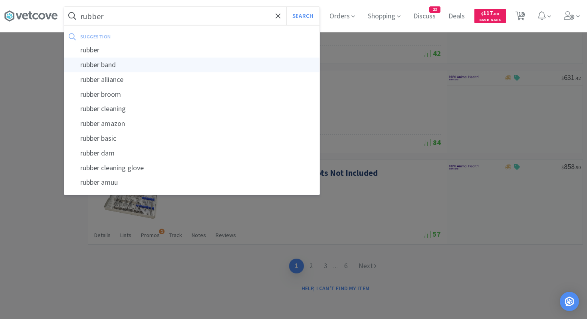
click at [225, 64] on div "rubber band" at bounding box center [191, 65] width 255 height 15
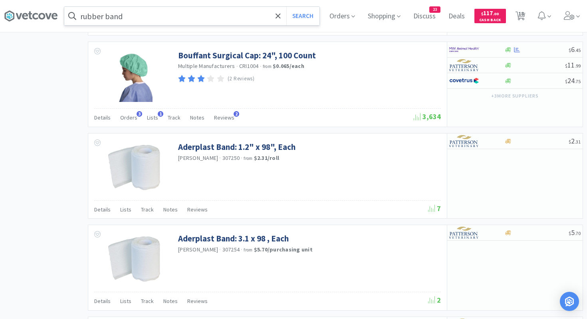
scroll to position [969, 0]
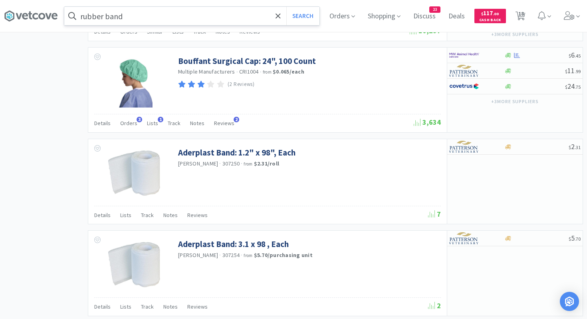
click at [159, 11] on input "rubber band" at bounding box center [191, 16] width 255 height 18
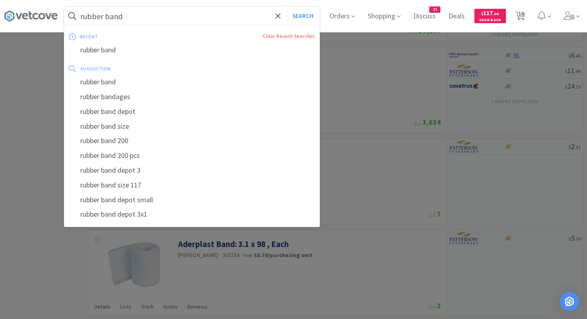
click at [169, 16] on input "rubber band" at bounding box center [191, 16] width 255 height 18
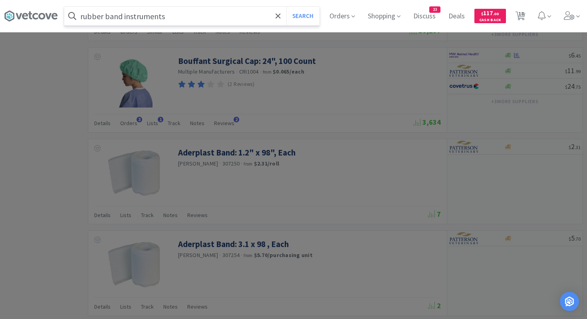
click at [286, 7] on button "Search" at bounding box center [302, 16] width 33 height 18
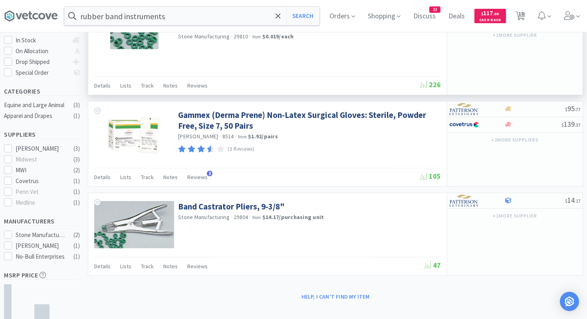
scroll to position [154, 0]
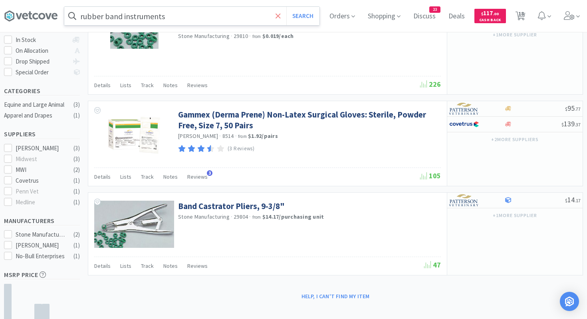
click at [277, 18] on icon at bounding box center [278, 16] width 5 height 8
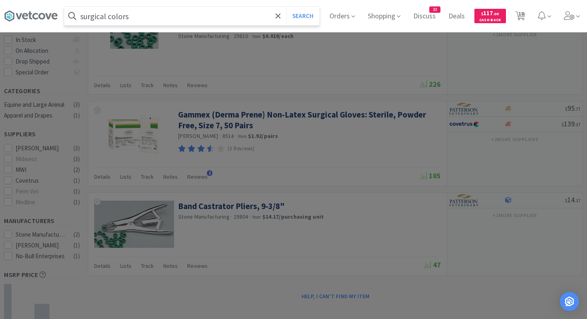
click at [286, 7] on button "Search" at bounding box center [302, 16] width 33 height 18
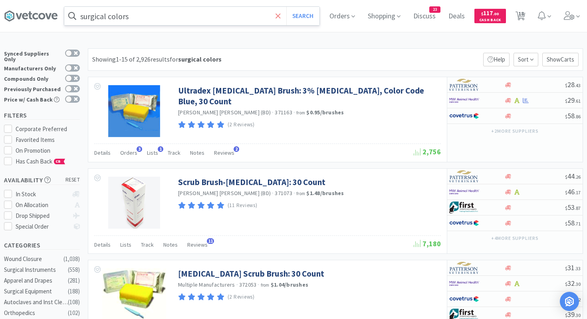
click at [277, 16] on icon at bounding box center [278, 15] width 5 height 5
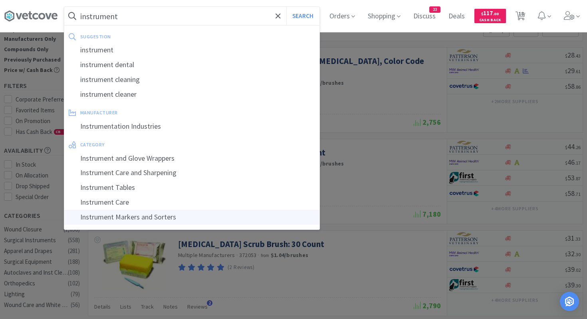
scroll to position [30, 0]
click at [177, 216] on div "Instrument Markers and Sorters" at bounding box center [191, 217] width 255 height 15
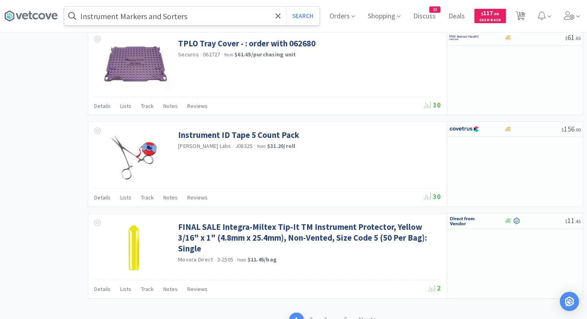
scroll to position [1199, 0]
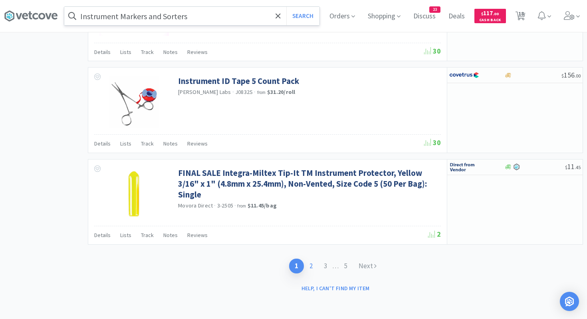
click at [311, 266] on link "2" at bounding box center [311, 265] width 14 height 15
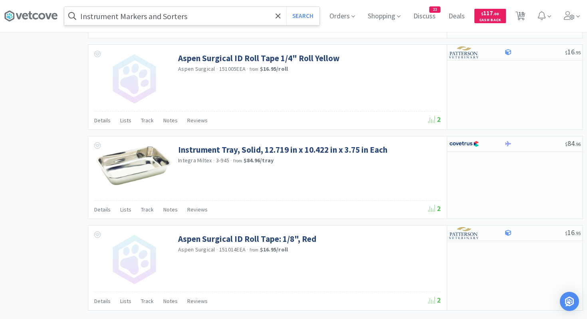
scroll to position [1193, 0]
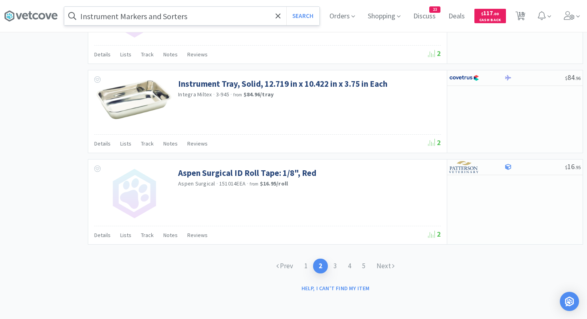
click at [211, 17] on input "Instrument Markers and Sorters" at bounding box center [191, 16] width 255 height 18
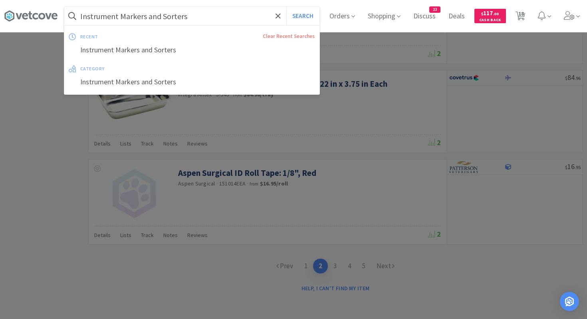
click at [211, 17] on input "Instrument Markers and Sorters" at bounding box center [191, 16] width 255 height 18
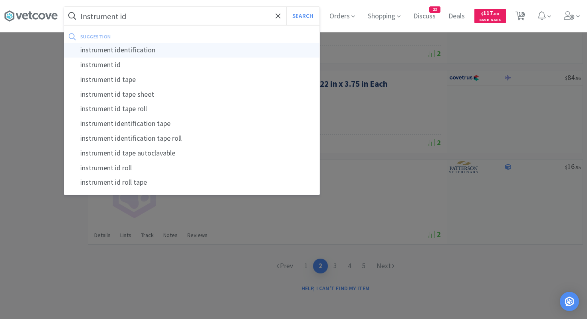
click at [156, 49] on div "instrument identification" at bounding box center [191, 50] width 255 height 15
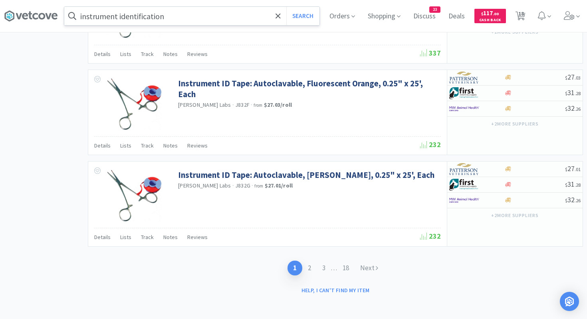
scroll to position [1194, 0]
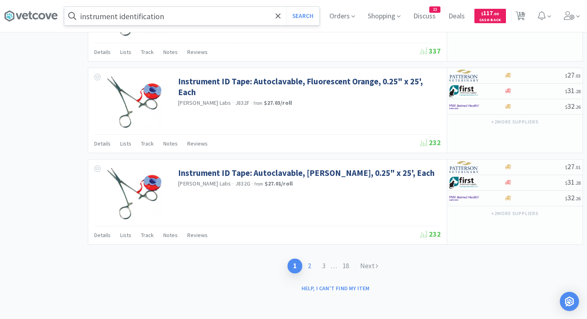
click at [307, 268] on link "2" at bounding box center [309, 265] width 14 height 15
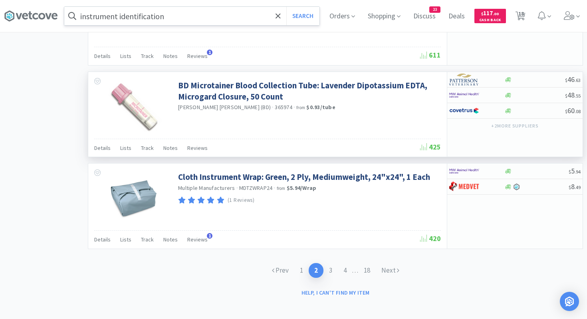
scroll to position [1192, 0]
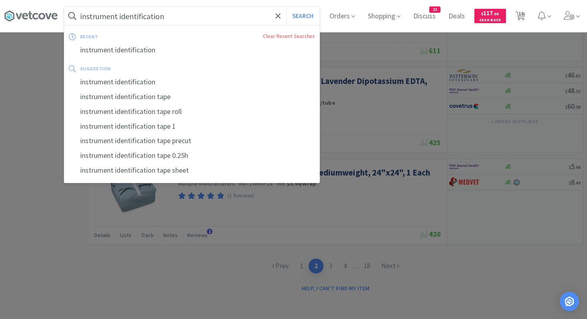
click at [196, 19] on input "instrument identification" at bounding box center [191, 16] width 255 height 18
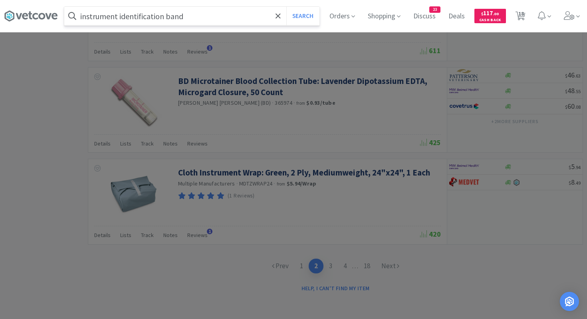
click at [286, 7] on button "Search" at bounding box center [302, 16] width 33 height 18
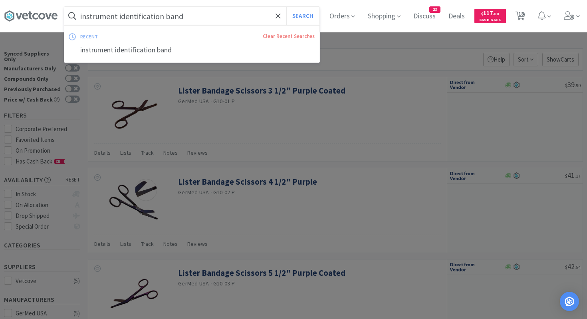
click at [237, 14] on input "instrument identification band" at bounding box center [191, 16] width 255 height 18
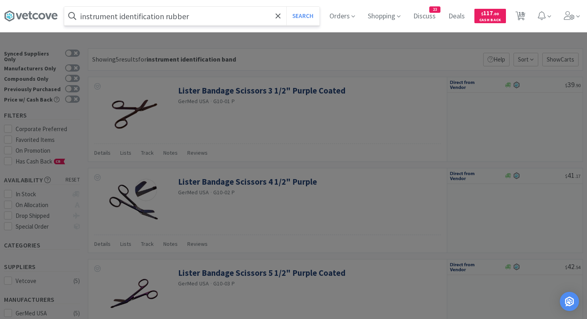
click at [286, 7] on button "Search" at bounding box center [302, 16] width 33 height 18
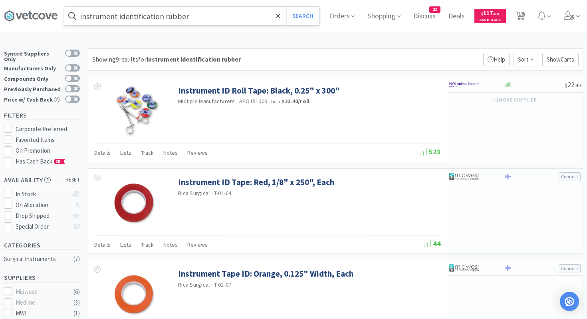
click at [248, 16] on input "instrument identification rubber" at bounding box center [191, 16] width 255 height 18
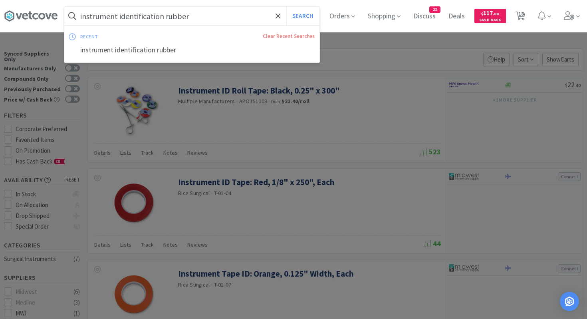
click at [248, 16] on input "instrument identification rubber" at bounding box center [191, 16] width 255 height 18
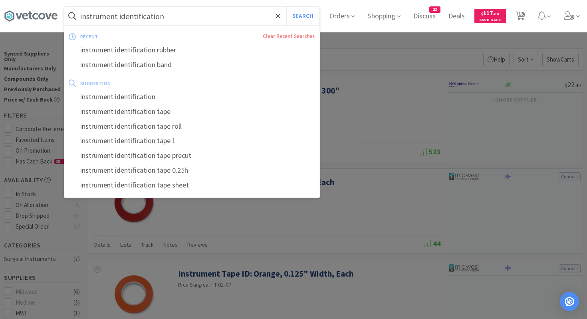
click at [286, 7] on button "Search" at bounding box center [302, 16] width 33 height 18
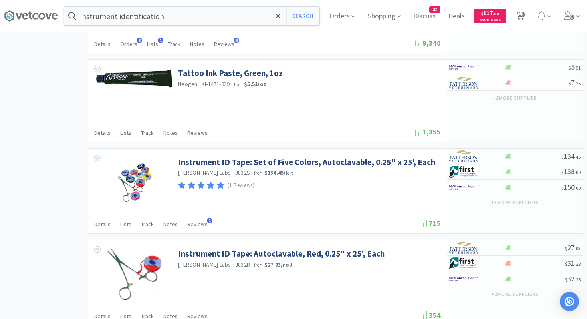
scroll to position [838, 0]
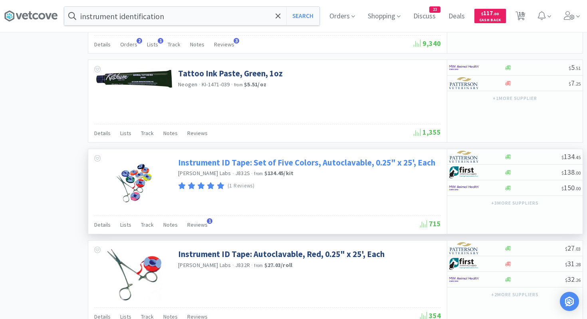
click at [202, 162] on link "Instrument ID Tape: Set of Five Colors, Autoclavable, 0.25" x 25', Each" at bounding box center [306, 162] width 257 height 11
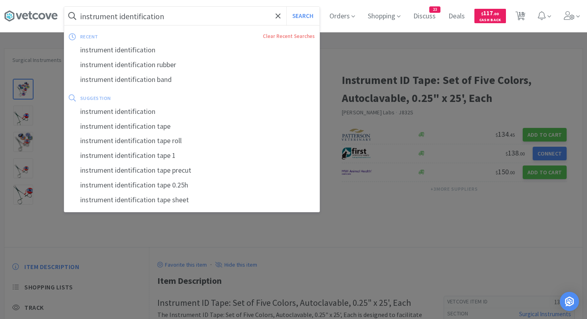
click at [181, 15] on input "instrument identification" at bounding box center [191, 16] width 255 height 18
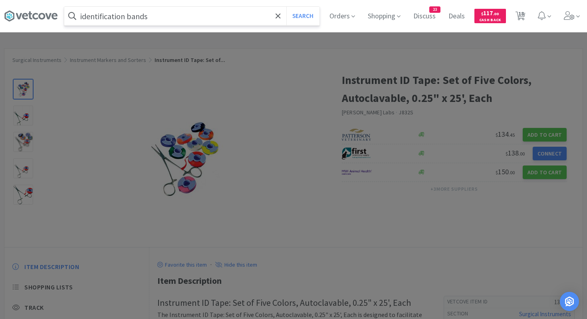
click at [286, 7] on button "Search" at bounding box center [302, 16] width 33 height 18
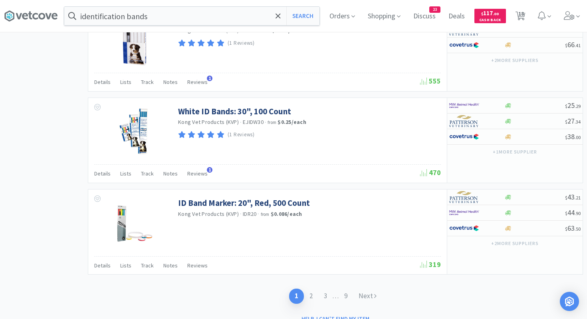
scroll to position [1199, 0]
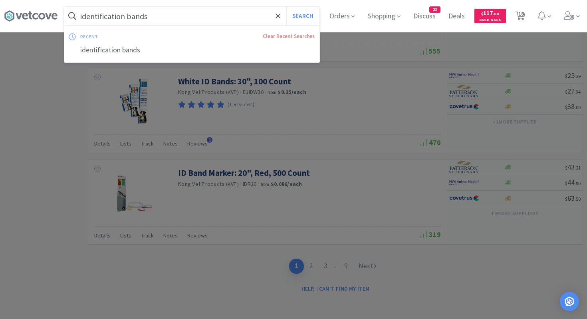
click at [272, 17] on input "identification bands" at bounding box center [191, 16] width 255 height 18
click at [281, 16] on span at bounding box center [278, 16] width 9 height 17
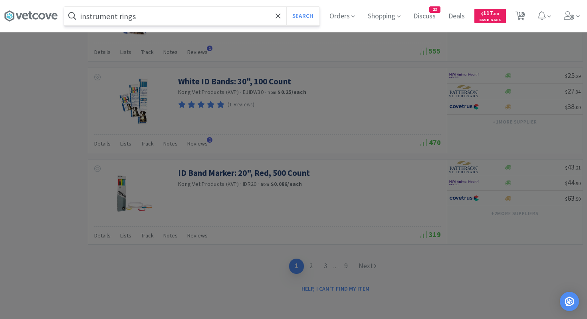
click at [286, 7] on button "Search" at bounding box center [302, 16] width 33 height 18
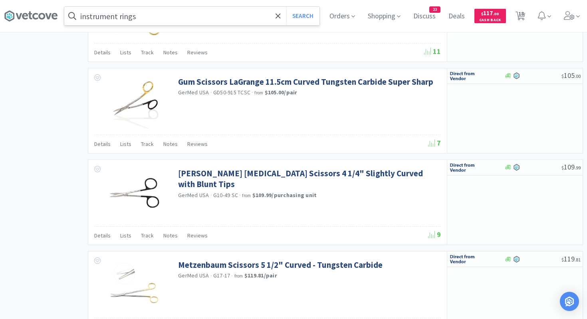
scroll to position [834, 0]
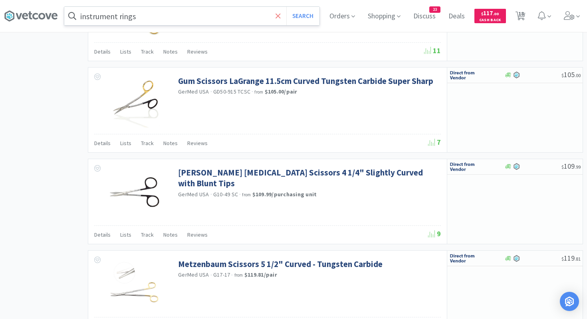
click at [281, 13] on span at bounding box center [278, 16] width 9 height 17
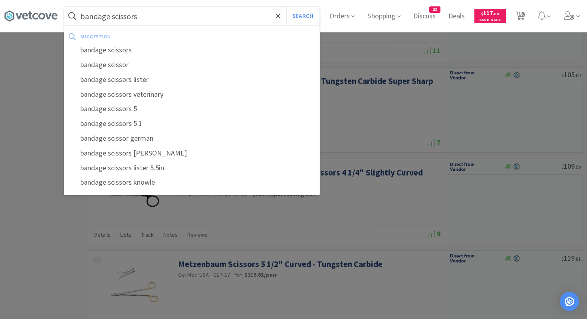
click at [286, 7] on button "Search" at bounding box center [302, 16] width 33 height 18
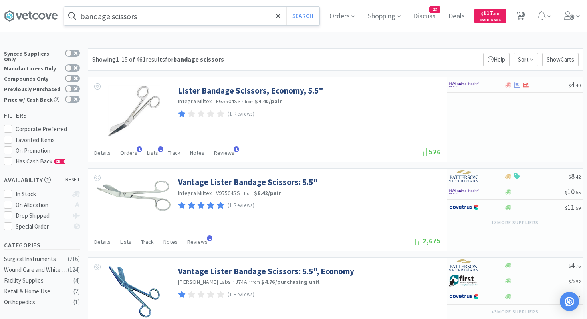
click at [180, 24] on input "bandage scissors" at bounding box center [191, 16] width 255 height 18
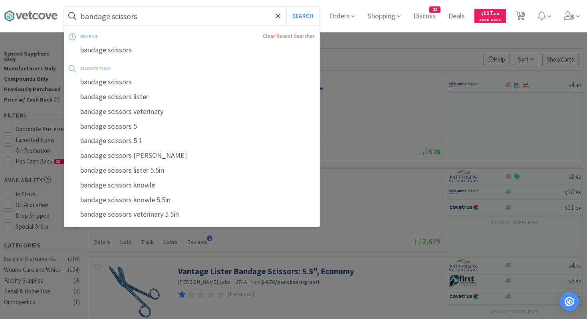
click at [180, 24] on input "bandage scissors" at bounding box center [191, 16] width 255 height 18
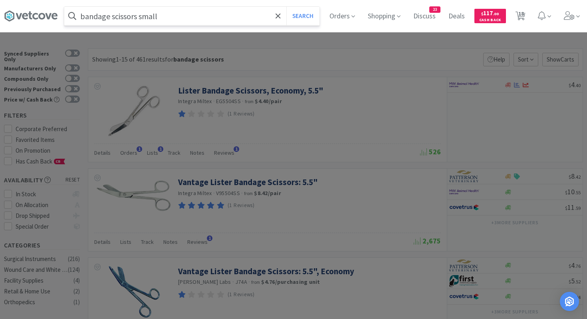
click at [286, 7] on button "Search" at bounding box center [302, 16] width 33 height 18
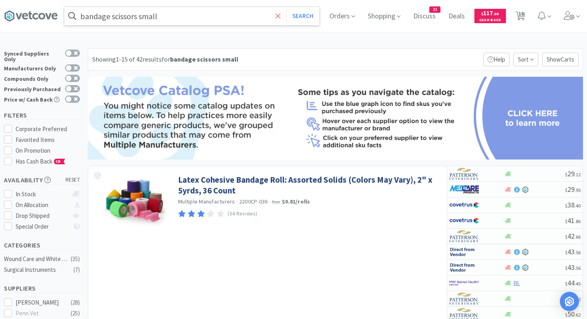
click at [276, 18] on icon at bounding box center [278, 16] width 5 height 8
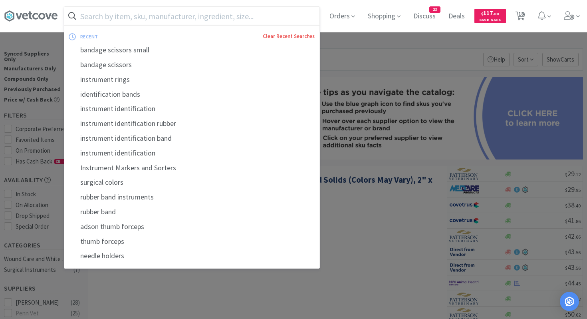
click at [286, 36] on link "Clear Recent Searches" at bounding box center [289, 36] width 52 height 7
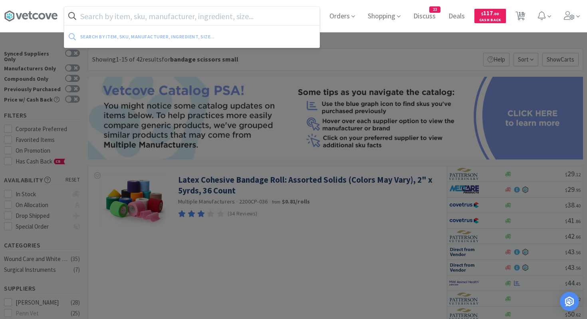
click at [103, 15] on input "text" at bounding box center [191, 16] width 255 height 18
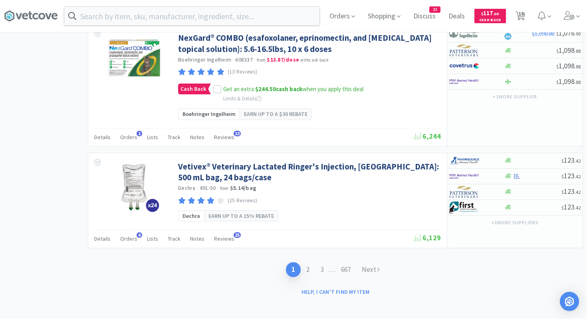
scroll to position [1296, 0]
click at [308, 269] on link "2" at bounding box center [308, 269] width 14 height 15
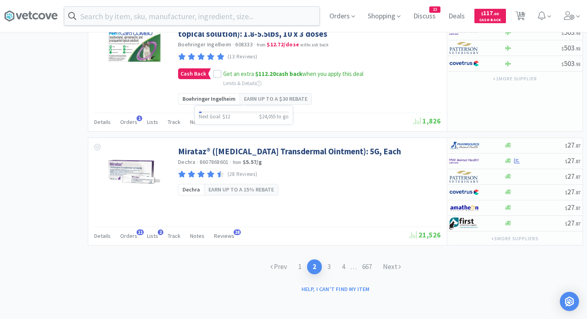
scroll to position [1324, 0]
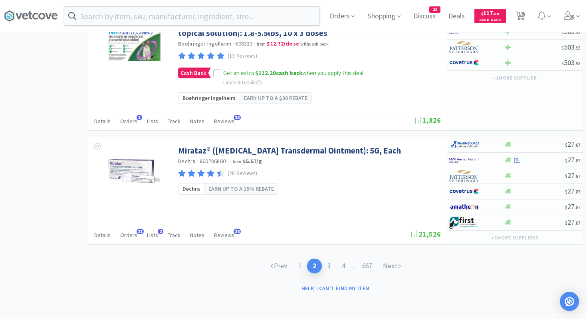
click at [327, 268] on link "3" at bounding box center [329, 265] width 14 height 15
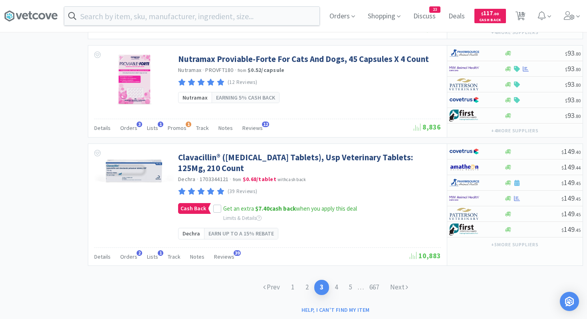
scroll to position [1433, 0]
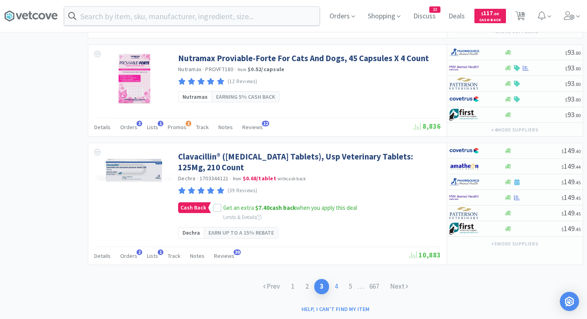
click at [336, 272] on link "4" at bounding box center [336, 286] width 14 height 15
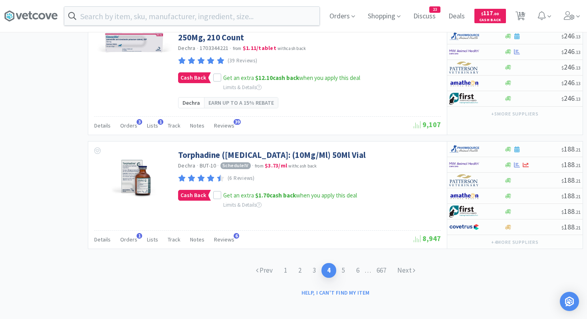
scroll to position [1498, 0]
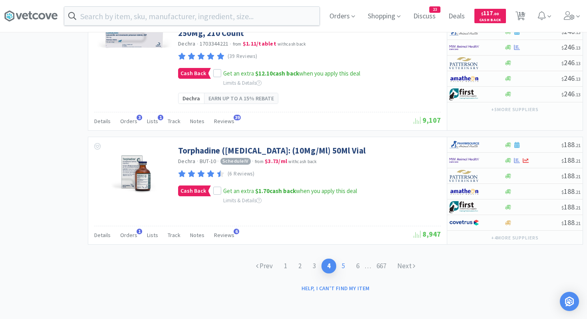
click at [340, 265] on link "5" at bounding box center [343, 265] width 14 height 15
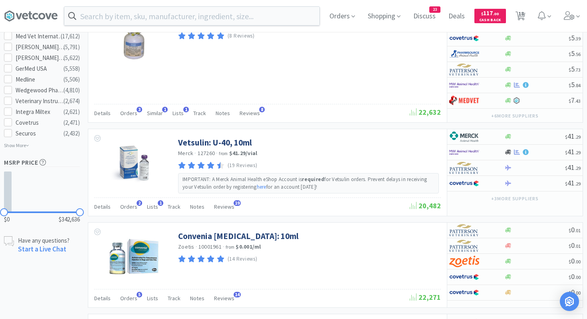
scroll to position [610, 0]
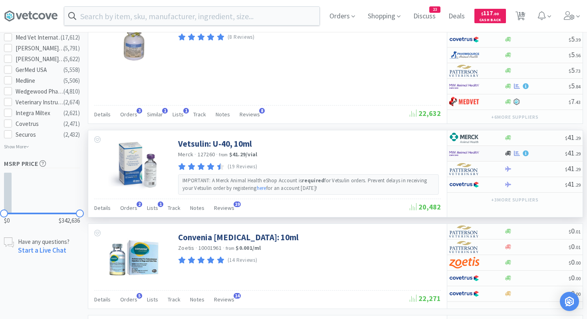
click at [479, 152] on div at bounding box center [476, 154] width 55 height 14
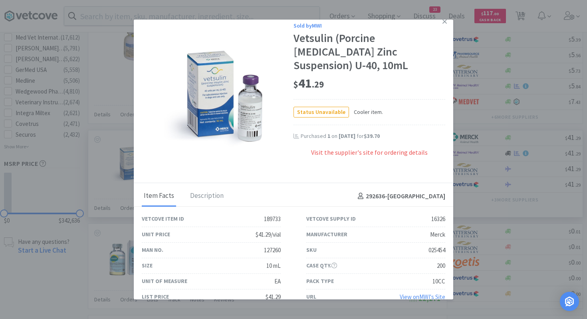
scroll to position [0, 0]
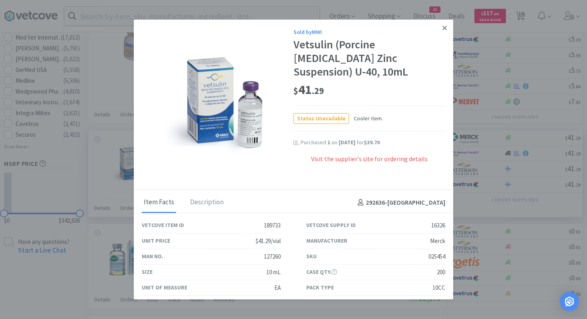
click at [444, 25] on icon at bounding box center [445, 27] width 4 height 7
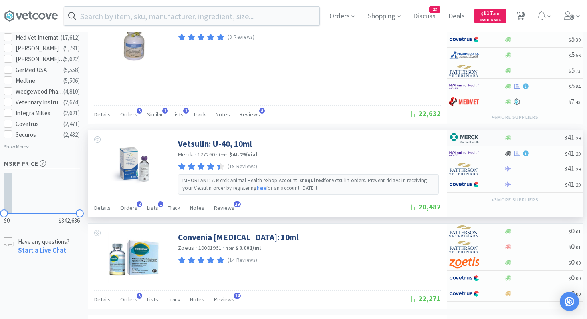
click at [479, 141] on div at bounding box center [471, 138] width 44 height 14
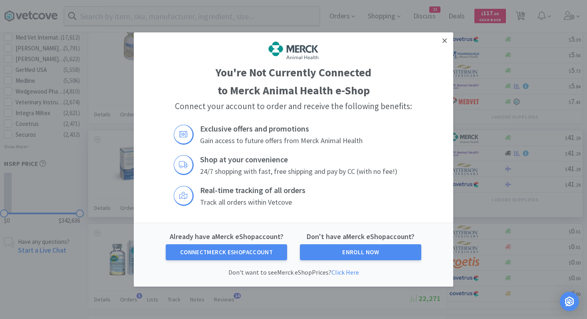
click at [444, 41] on icon at bounding box center [445, 40] width 4 height 4
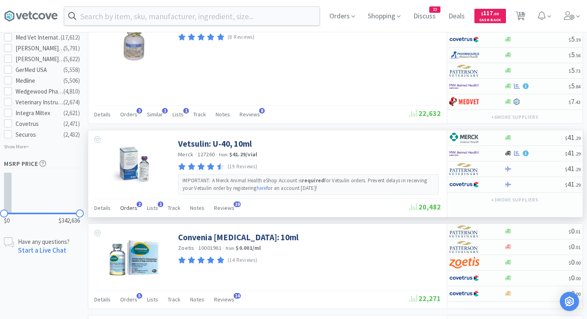
click at [131, 206] on span "Orders" at bounding box center [128, 207] width 17 height 7
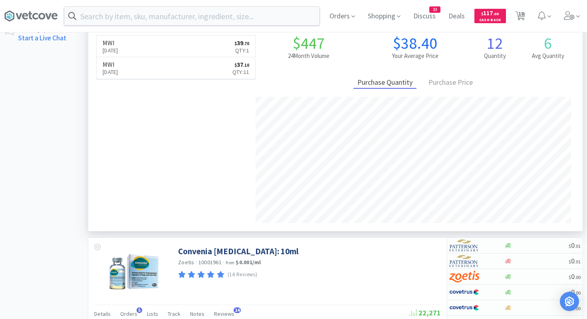
scroll to position [825, 0]
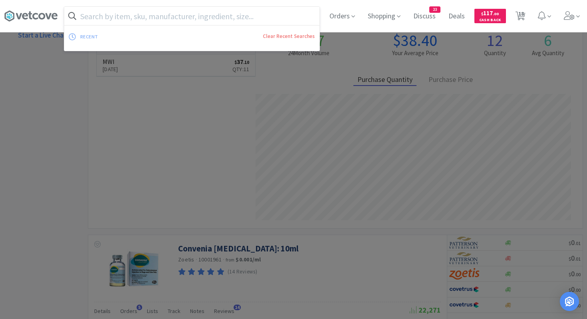
click at [260, 18] on input "text" at bounding box center [191, 16] width 255 height 18
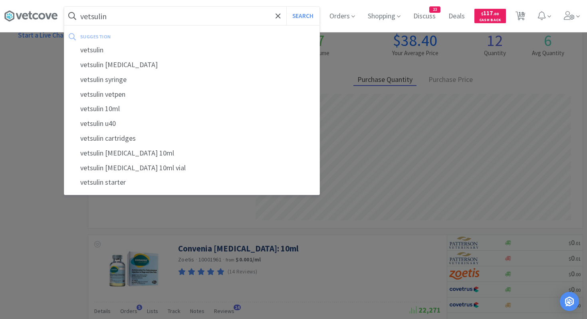
click at [286, 7] on button "Search" at bounding box center [302, 16] width 33 height 18
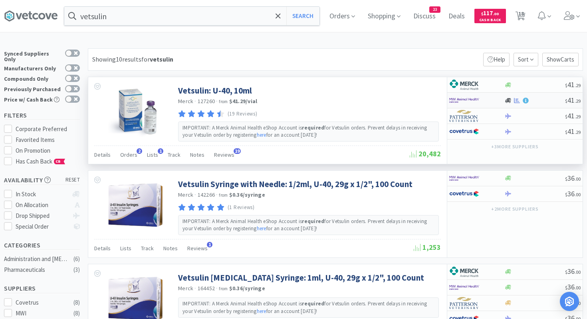
click at [479, 105] on div at bounding box center [476, 100] width 55 height 14
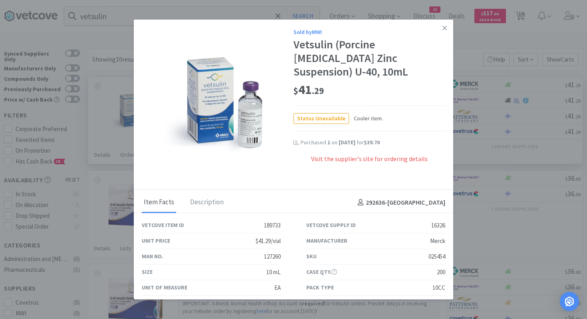
scroll to position [6, 0]
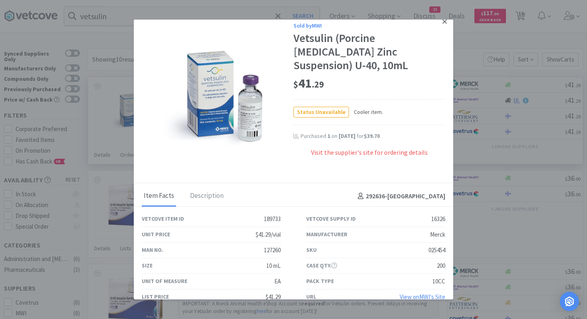
click at [445, 22] on icon at bounding box center [445, 21] width 4 height 4
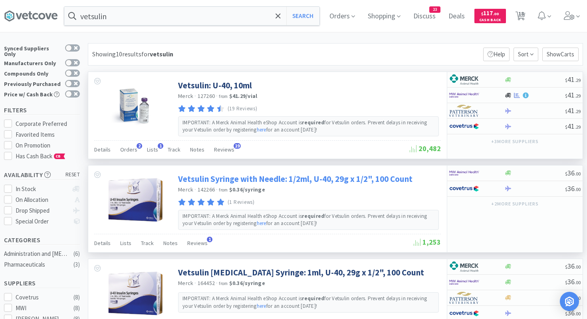
scroll to position [0, 0]
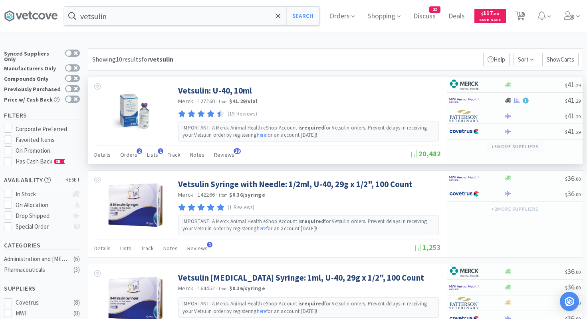
click at [479, 149] on button "+ 3 more supplier s" at bounding box center [515, 146] width 56 height 11
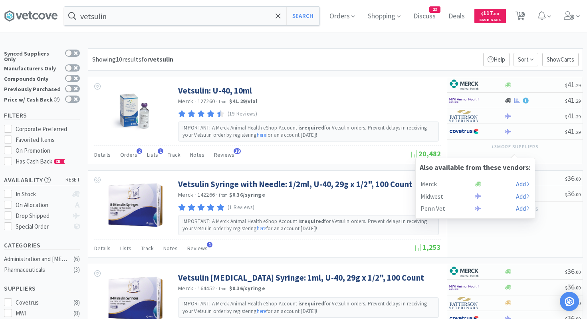
click at [423, 63] on div "Showing 10 results for vetsulin Filters Help Sort Show Carts" at bounding box center [335, 59] width 495 height 22
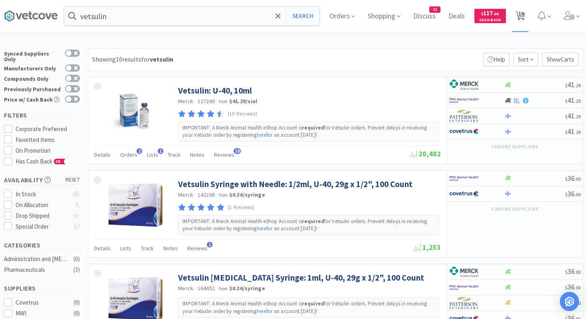
click at [479, 12] on span "18" at bounding box center [520, 16] width 16 height 32
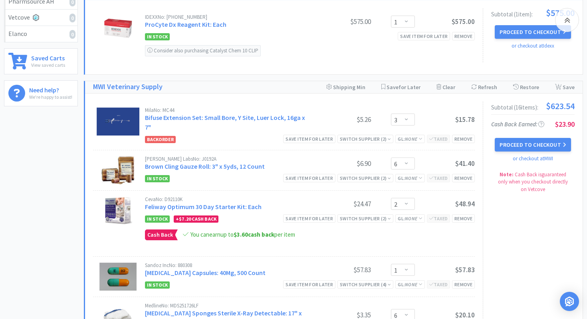
scroll to position [244, 0]
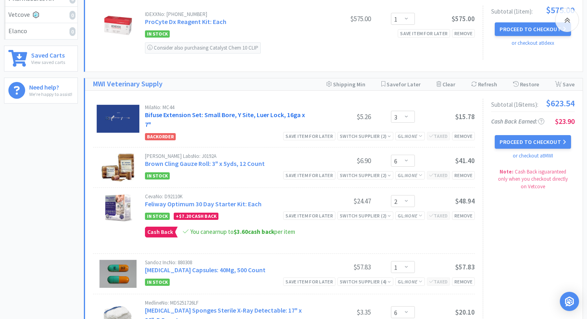
click at [281, 116] on link "Bifuse Extension Set: Small Bore, Y Site, Luer Lock, 16ga x 7"" at bounding box center [225, 120] width 160 height 18
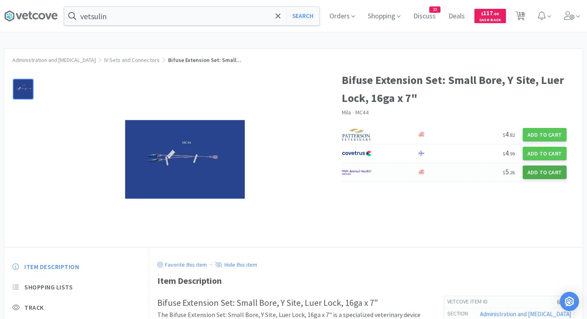
click at [479, 173] on button "Add to Cart" at bounding box center [545, 172] width 44 height 14
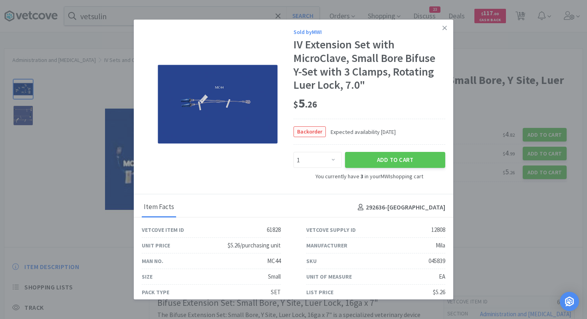
click at [318, 133] on span "Backorder" at bounding box center [310, 132] width 32 height 10
click at [341, 121] on div "Backorder Expected availability [DATE]" at bounding box center [370, 132] width 152 height 26
click at [447, 26] on link at bounding box center [445, 28] width 14 height 17
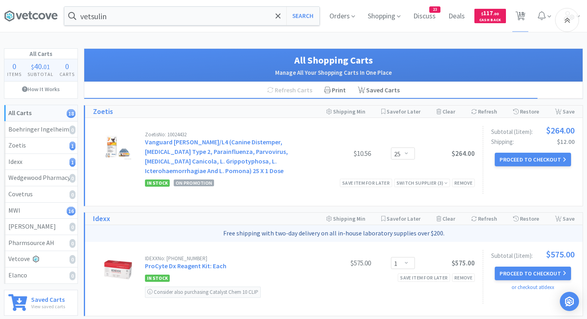
scroll to position [244, 0]
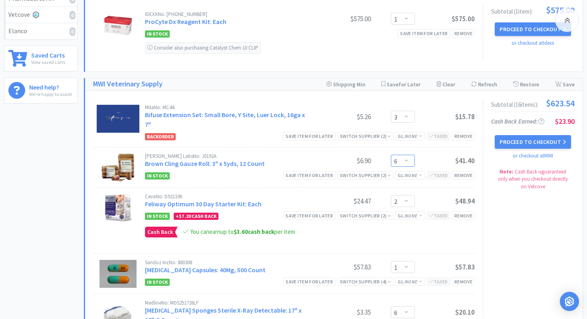
click at [401, 155] on select "Enter Quantity 6 7 8 9 10 11 12 13 14 15 16 17 18 19 20 21 22 23 24 25 Enter Qu…" at bounding box center [403, 161] width 24 height 12
click at [391, 155] on select "Enter Quantity 6 7 8 9 10 11 12 13 14 15 16 17 18 19 20 21 22 23 24 25 Enter Qu…" at bounding box center [403, 161] width 24 height 12
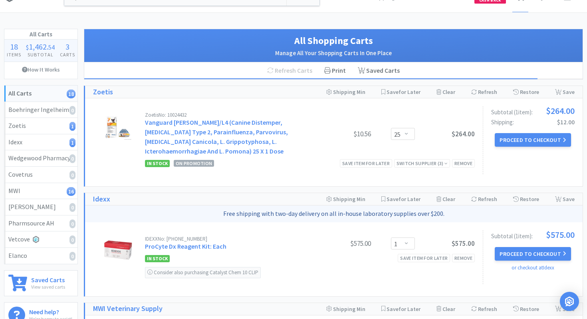
scroll to position [0, 0]
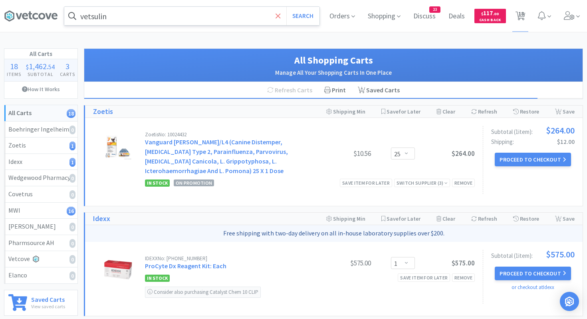
click at [282, 14] on span at bounding box center [278, 16] width 9 height 17
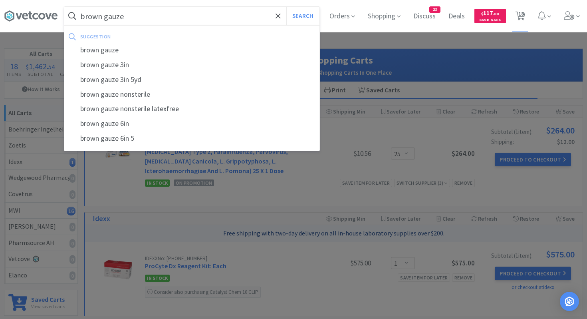
click at [286, 7] on button "Search" at bounding box center [302, 16] width 33 height 18
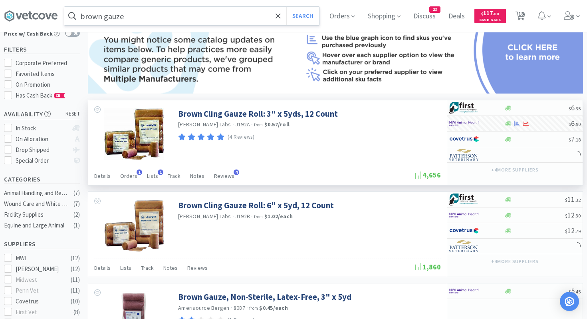
scroll to position [68, 0]
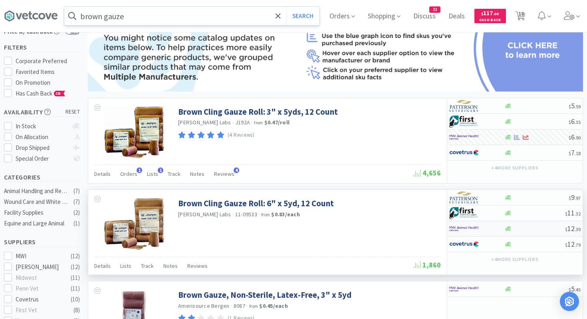
click at [466, 227] on img at bounding box center [464, 228] width 30 height 12
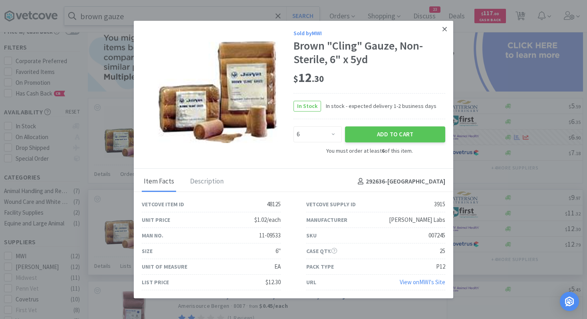
click at [446, 28] on icon at bounding box center [445, 29] width 4 height 4
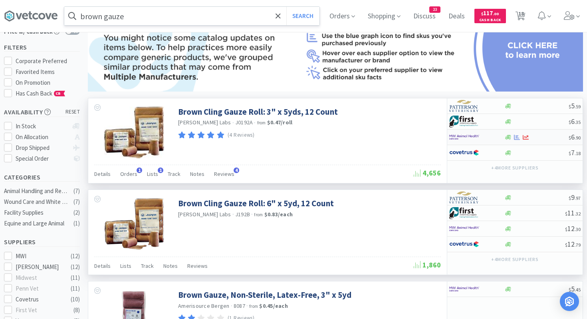
click at [479, 138] on div at bounding box center [471, 137] width 44 height 14
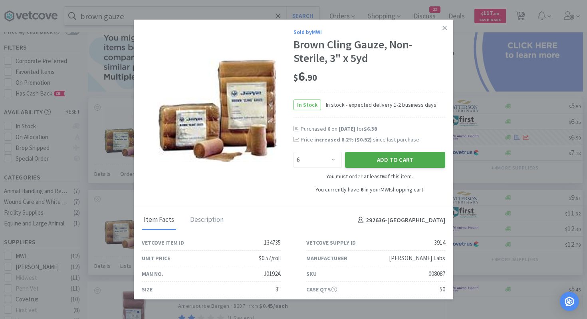
click at [369, 159] on button "Add to Cart" at bounding box center [395, 160] width 100 height 16
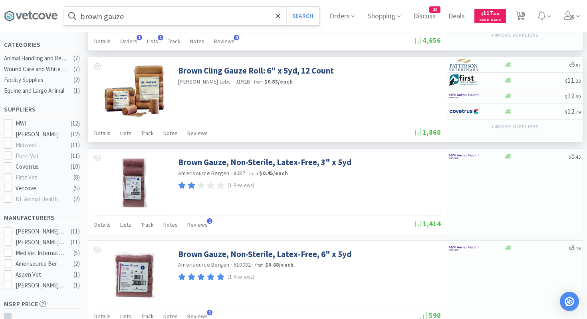
scroll to position [201, 0]
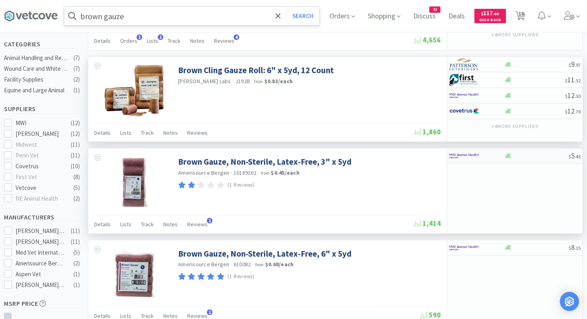
click at [470, 154] on img at bounding box center [464, 156] width 30 height 12
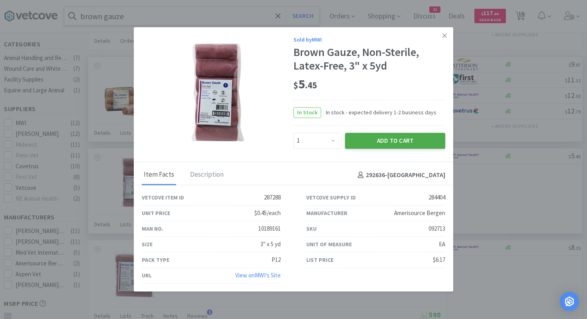
click at [407, 147] on button "Add to Cart" at bounding box center [395, 141] width 100 height 16
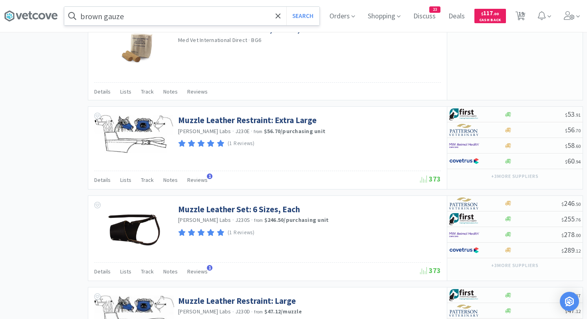
scroll to position [978, 0]
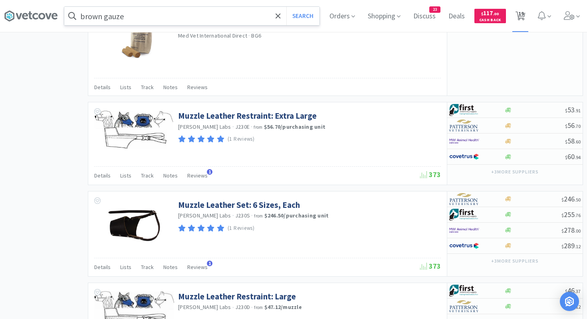
click at [479, 17] on span "19" at bounding box center [521, 14] width 6 height 32
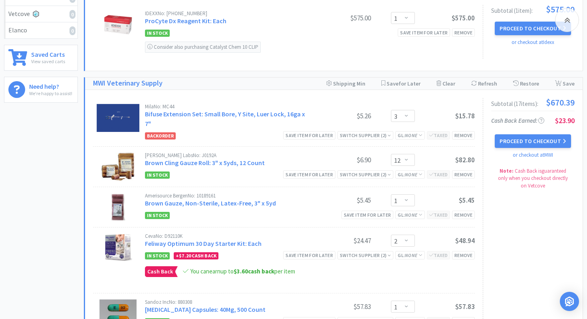
scroll to position [259, 0]
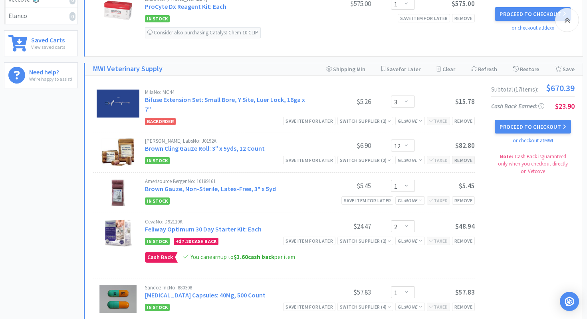
click at [462, 156] on div "Remove" at bounding box center [463, 160] width 23 height 8
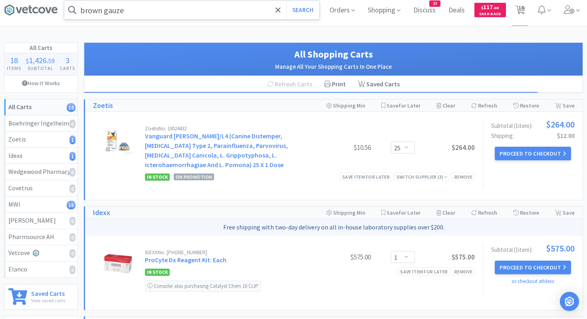
scroll to position [0, 0]
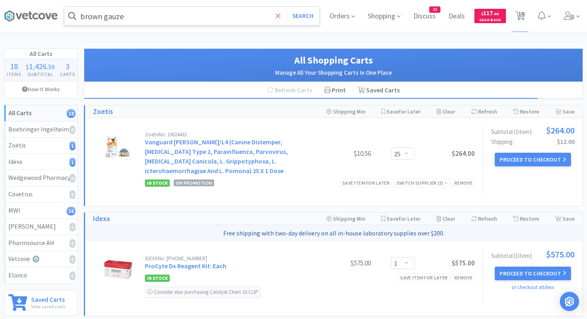
click at [276, 20] on icon at bounding box center [278, 16] width 5 height 8
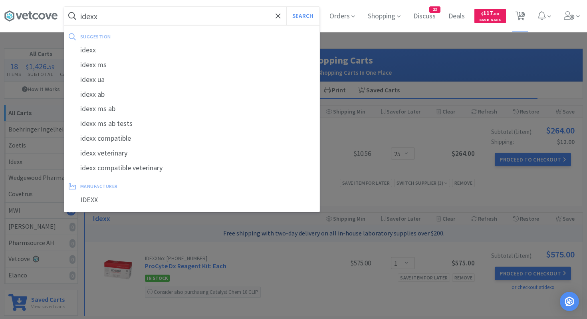
click at [286, 7] on button "Search" at bounding box center [302, 16] width 33 height 18
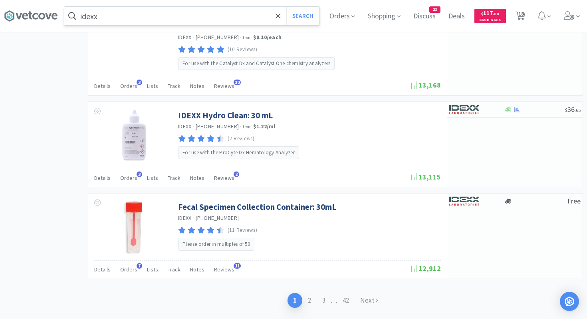
scroll to position [1268, 0]
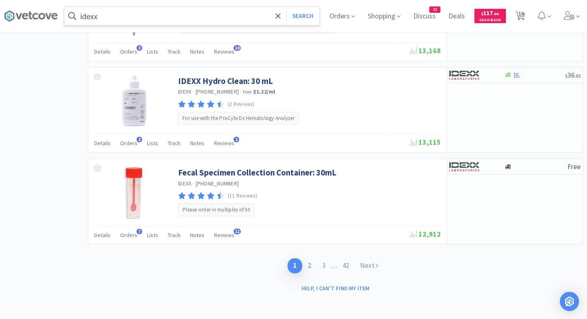
click at [308, 264] on link "2" at bounding box center [309, 265] width 14 height 15
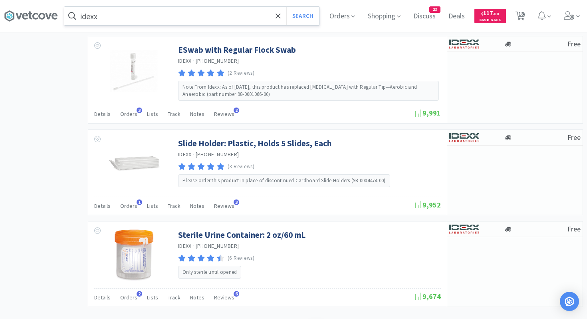
scroll to position [1201, 0]
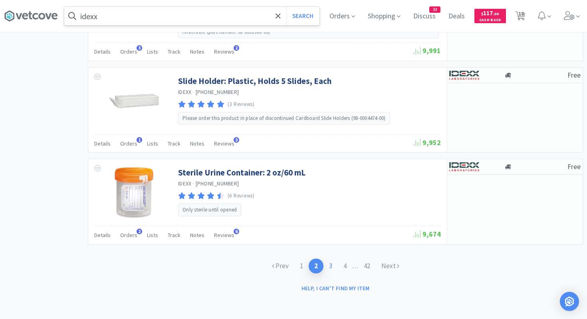
click at [333, 264] on link "3" at bounding box center [331, 265] width 14 height 15
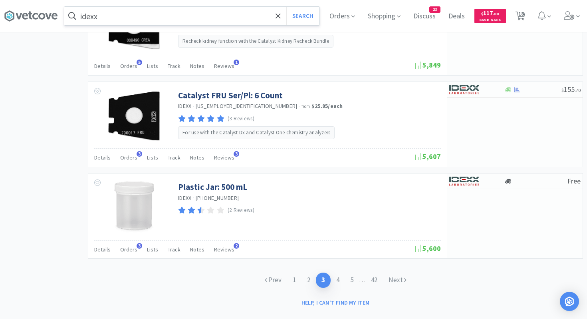
scroll to position [1197, 0]
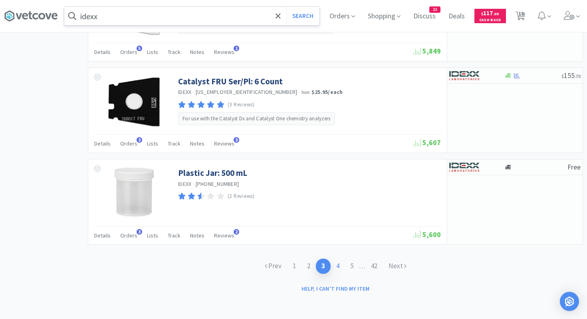
click at [338, 264] on link "4" at bounding box center [338, 265] width 14 height 15
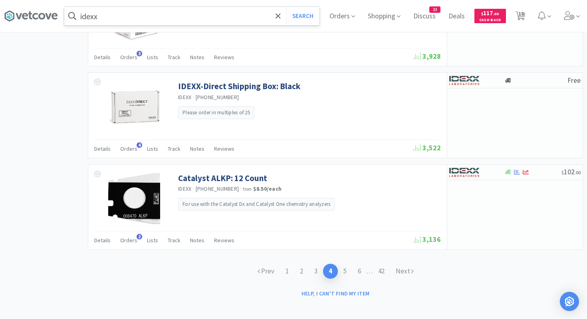
scroll to position [1197, 0]
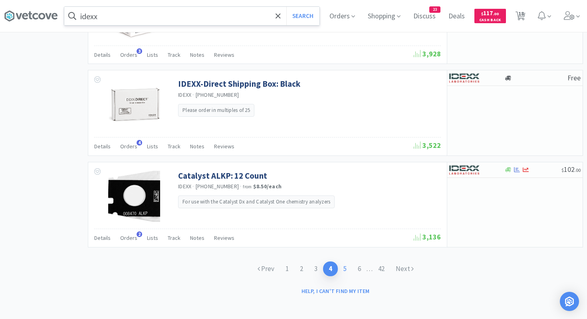
click at [345, 268] on link "5" at bounding box center [345, 268] width 14 height 15
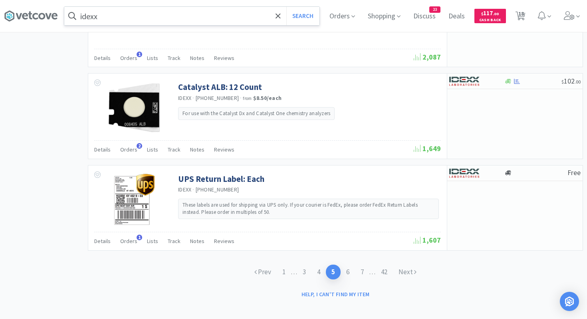
scroll to position [1199, 0]
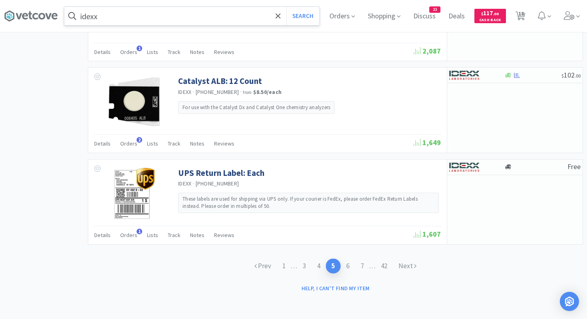
click at [230, 11] on input "idexx" at bounding box center [191, 16] width 255 height 18
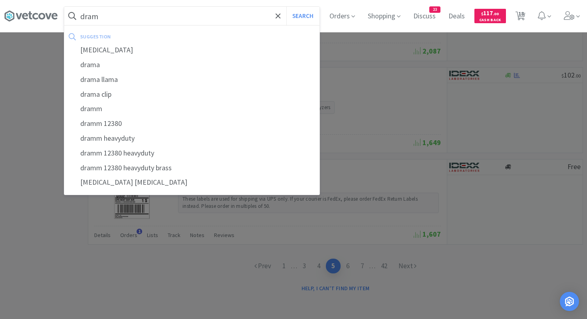
click at [286, 7] on button "Search" at bounding box center [302, 16] width 33 height 18
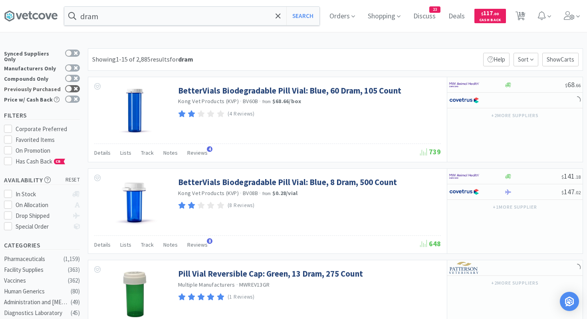
click at [75, 87] on icon at bounding box center [76, 89] width 4 height 4
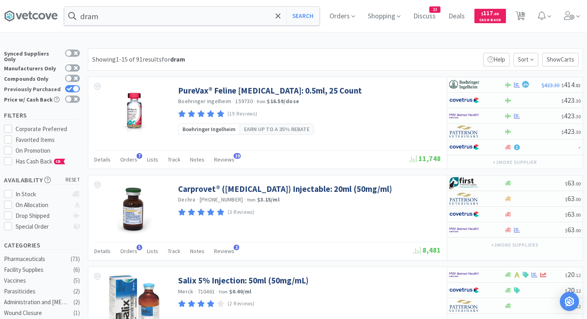
click at [76, 85] on div at bounding box center [76, 88] width 6 height 6
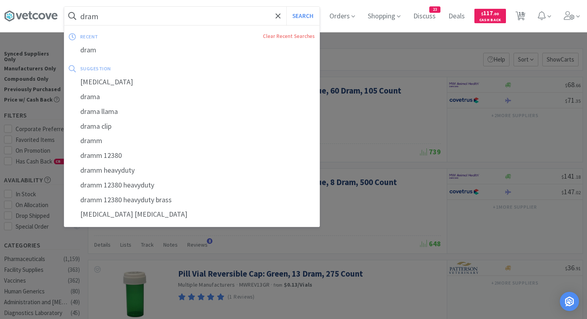
click at [149, 18] on input "dram" at bounding box center [191, 16] width 255 height 18
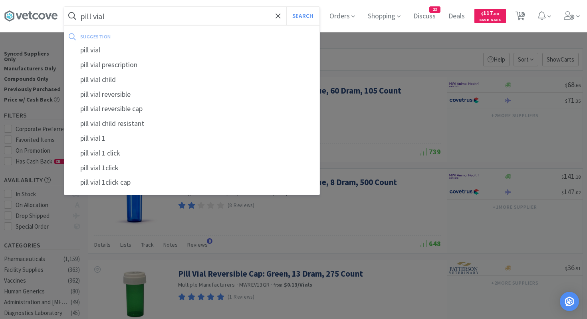
click at [286, 7] on button "Search" at bounding box center [302, 16] width 33 height 18
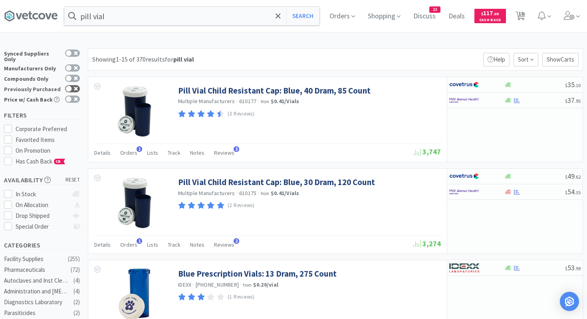
click at [71, 85] on div at bounding box center [68, 88] width 6 height 6
click at [76, 85] on div at bounding box center [76, 88] width 6 height 6
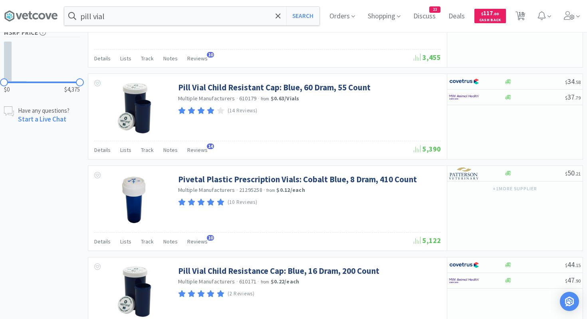
scroll to position [644, 0]
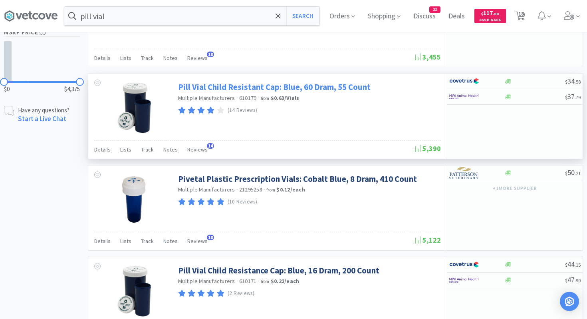
click at [255, 87] on link "Pill Vial Child Resistant Cap: Blue, 60 Dram, 55 Count" at bounding box center [274, 86] width 193 height 11
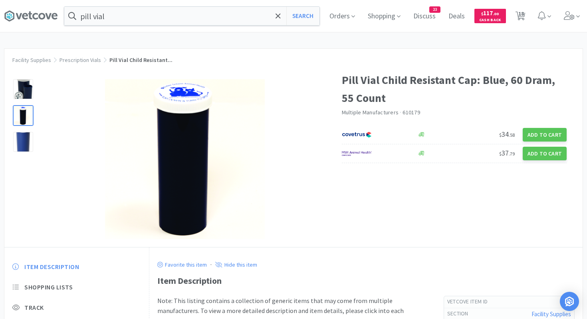
click at [26, 117] on div at bounding box center [23, 115] width 20 height 20
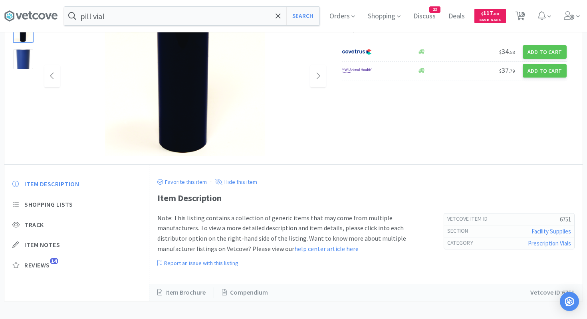
scroll to position [89, 0]
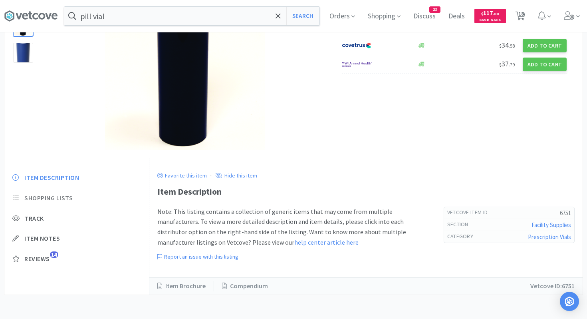
click at [61, 194] on span "Shopping Lists" at bounding box center [48, 198] width 48 height 8
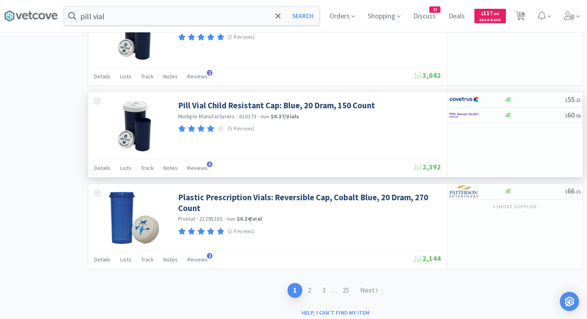
scroll to position [1199, 0]
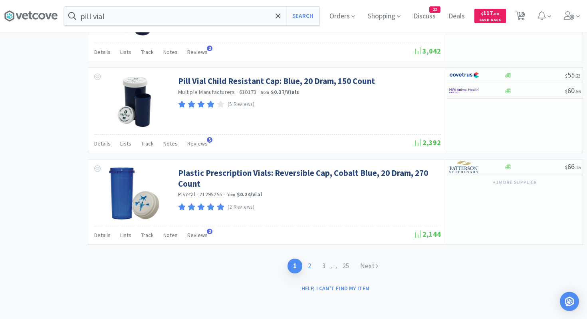
click at [310, 266] on link "2" at bounding box center [309, 265] width 14 height 15
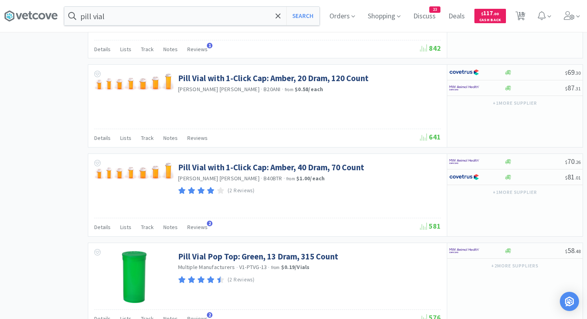
scroll to position [1189, 0]
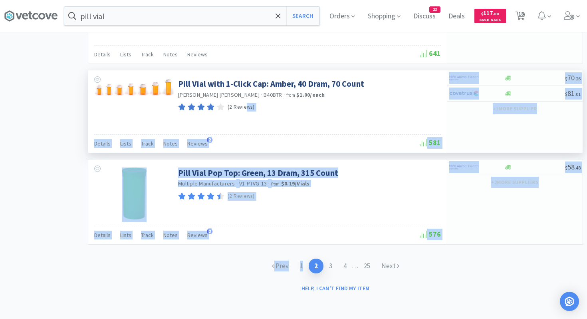
drag, startPoint x: 310, startPoint y: 272, endPoint x: 247, endPoint y: 101, distance: 183.0
